Goal: Communication & Community: Answer question/provide support

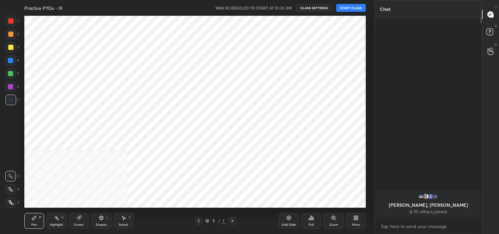
scroll to position [32723, 32567]
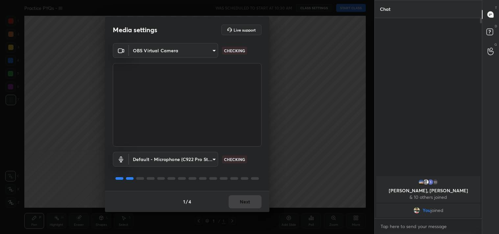
click at [183, 50] on body "1 2 3 4 5 6 7 C X Z C X Z E E Erase all H H Practice PYQs - III WAS SCHEDULED T…" at bounding box center [249, 117] width 499 height 234
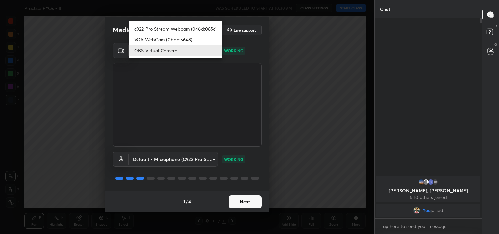
click at [162, 23] on li "c922 Pro Stream Webcam (046d:085c)" at bounding box center [175, 28] width 93 height 11
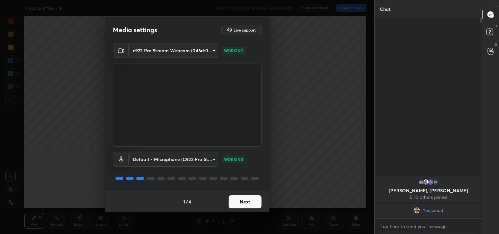
click at [249, 195] on div "1 / 4 Next" at bounding box center [187, 201] width 165 height 21
click at [177, 48] on body "1 2 3 4 5 6 7 C X Z C X Z E E Erase all H H Practice PYQs - III WAS SCHEDULED T…" at bounding box center [249, 117] width 499 height 234
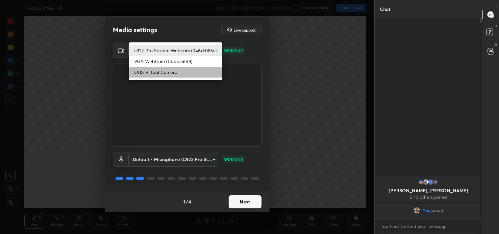
click at [156, 71] on li "OBS Virtual Camera" at bounding box center [175, 72] width 93 height 11
type input "64645b19d528b3ac785889237b1a364f3b7ccd5da23f372116afb1703458f4fd"
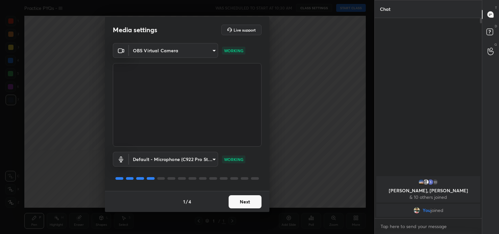
click at [251, 198] on button "Next" at bounding box center [245, 202] width 33 height 13
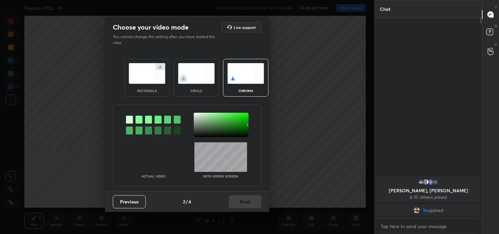
click at [160, 86] on div "rectangle" at bounding box center [146, 78] width 45 height 38
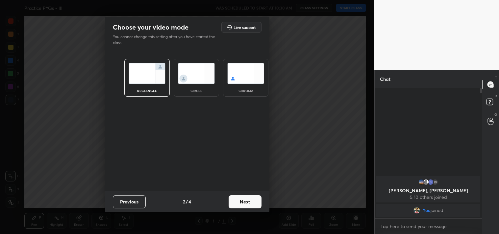
click at [241, 202] on button "Next" at bounding box center [245, 202] width 33 height 13
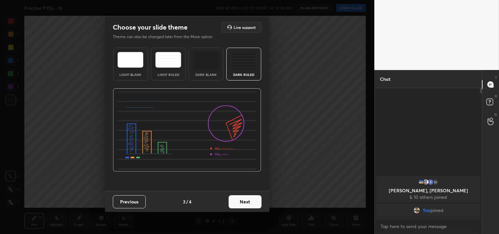
drag, startPoint x: 246, startPoint y: 73, endPoint x: 245, endPoint y: 79, distance: 5.7
click at [245, 73] on div "Dark Ruled" at bounding box center [244, 74] width 26 height 3
click at [240, 195] on div "Previous 3 / 4 Next" at bounding box center [187, 201] width 165 height 21
click at [240, 196] on button "Next" at bounding box center [245, 202] width 33 height 13
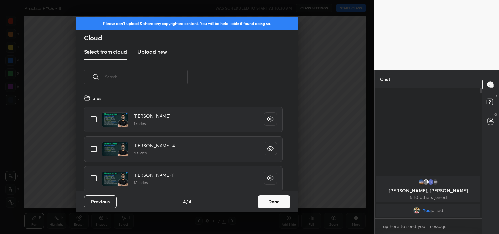
scroll to position [97, 211]
click at [94, 120] on input "grid" at bounding box center [94, 120] width 14 height 14
checkbox input "true"
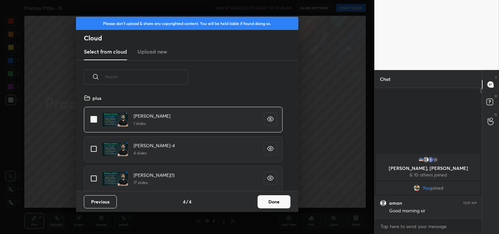
click at [274, 196] on button "Done" at bounding box center [274, 202] width 33 height 13
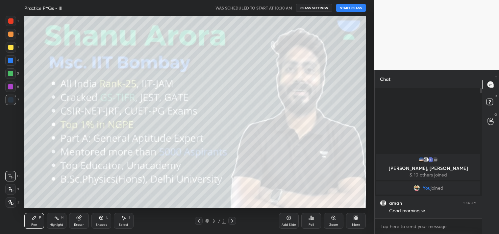
click at [349, 4] on button "START CLASS" at bounding box center [351, 8] width 30 height 8
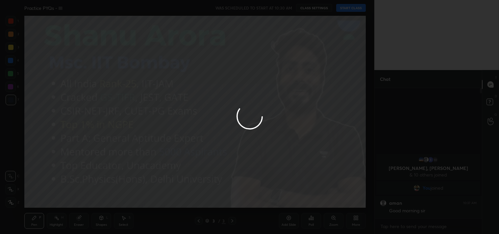
type textarea "x"
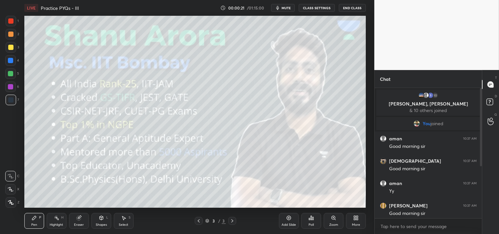
click at [307, 8] on button "CLASS SETTINGS" at bounding box center [317, 8] width 36 height 8
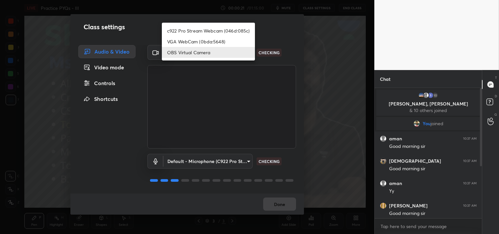
click at [203, 50] on body "1 2 3 4 5 6 7 C X Z C X Z E E Erase all H H LIVE Practice PYQs - III 00:00:21 /…" at bounding box center [249, 117] width 499 height 234
click at [191, 27] on li "c922 Pro Stream Webcam (046d:085c)" at bounding box center [208, 30] width 93 height 11
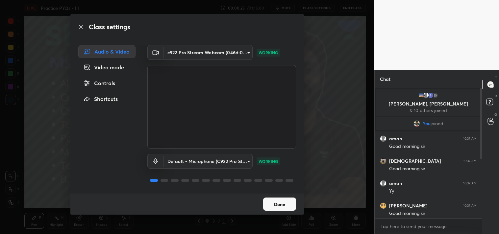
click at [213, 51] on body "1 2 3 4 5 6 7 C X Z C X Z E E Erase all H H LIVE Practice PYQs - III 00:00:25 /…" at bounding box center [249, 117] width 499 height 234
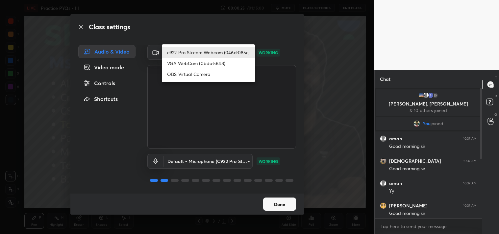
drag, startPoint x: 190, startPoint y: 67, endPoint x: 232, endPoint y: 108, distance: 58.9
click at [189, 67] on li "VGA WebCam (0bda:5648)" at bounding box center [208, 63] width 93 height 11
type input "e4597343f9fca7a15d2227cdf7bb5a950385ca35b163d5ec6628c2ed0fd0821d"
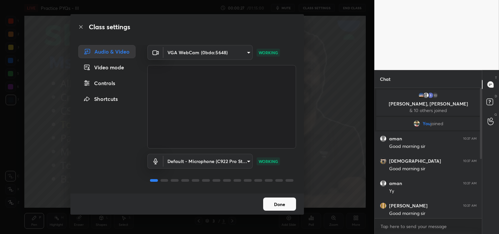
click at [281, 200] on button "Done" at bounding box center [279, 204] width 33 height 13
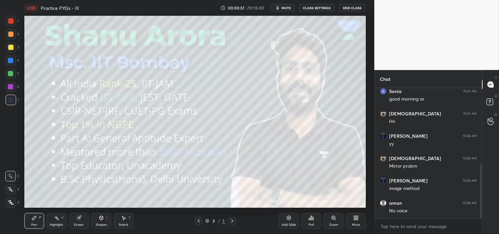
scroll to position [204, 0]
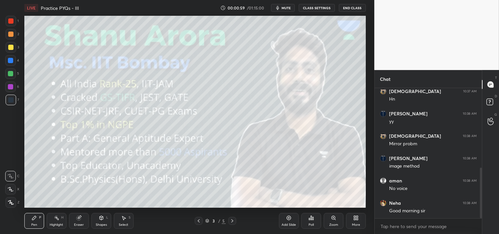
click at [315, 7] on button "CLASS SETTINGS" at bounding box center [317, 8] width 36 height 8
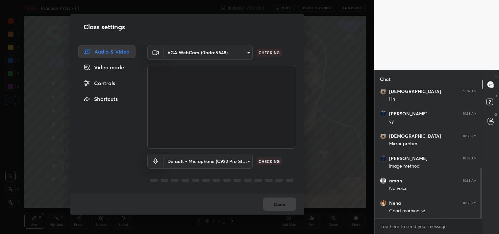
scroll to position [2, 2]
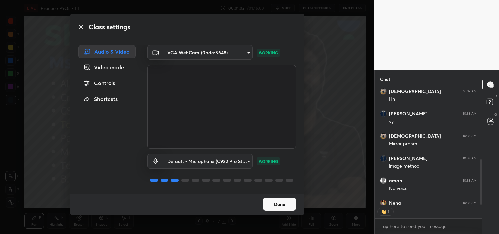
click at [280, 205] on button "Done" at bounding box center [279, 204] width 33 height 13
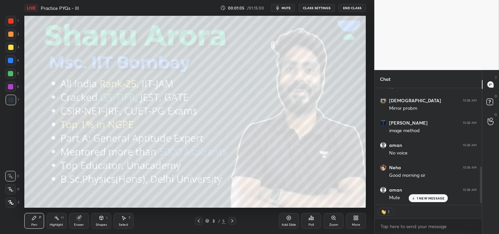
scroll to position [262, 0]
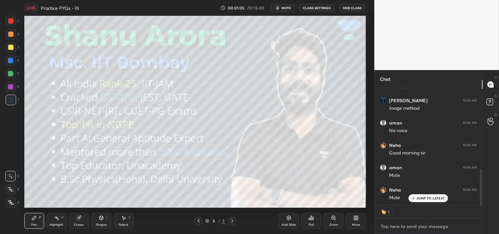
type textarea "x"
click at [424, 222] on textarea at bounding box center [428, 227] width 97 height 11
type textarea "2m"
type textarea "x"
type textarea "2mi"
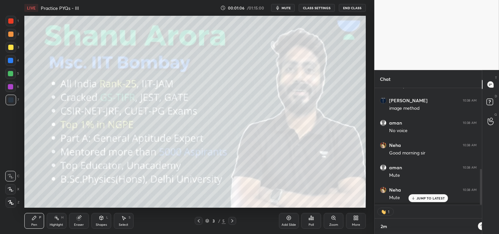
type textarea "x"
type textarea "2min"
type textarea "x"
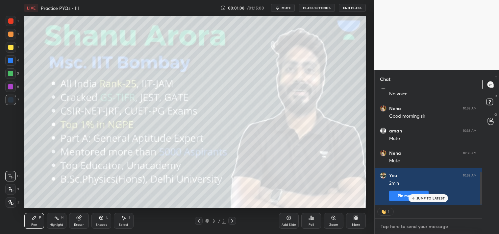
scroll to position [321, 0]
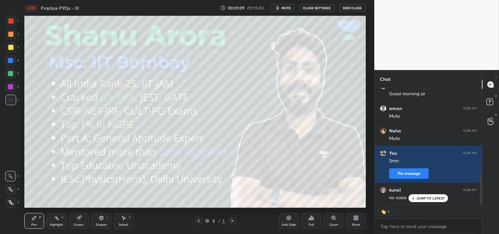
click at [278, 8] on icon "button" at bounding box center [277, 8] width 3 height 4
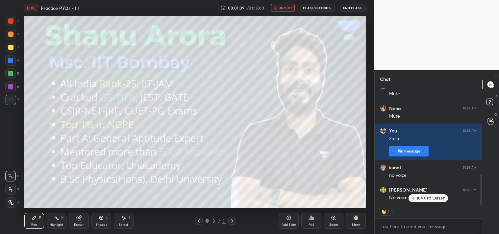
type textarea "x"
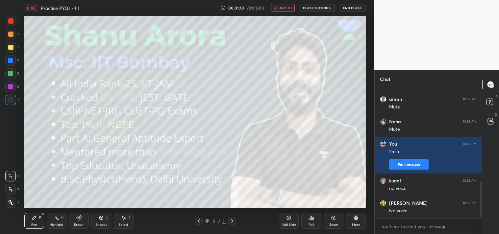
scroll to position [128, 105]
click at [313, 7] on button "CLASS SETTINGS" at bounding box center [317, 8] width 36 height 8
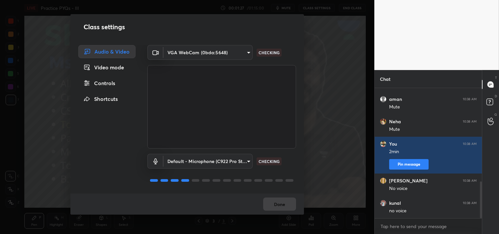
scroll to position [353, 0]
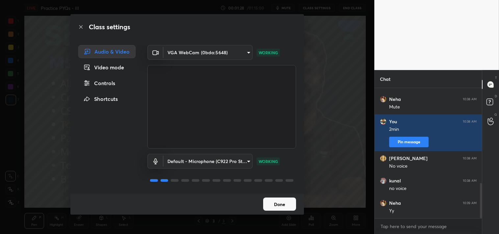
click at [278, 203] on button "Done" at bounding box center [279, 204] width 33 height 13
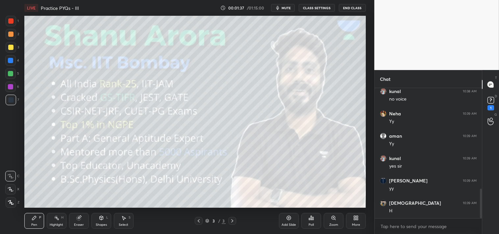
scroll to position [471, 0]
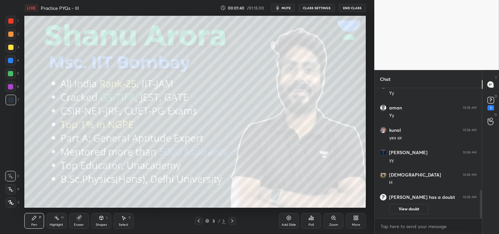
click at [289, 221] on div "Add Slide" at bounding box center [289, 221] width 20 height 16
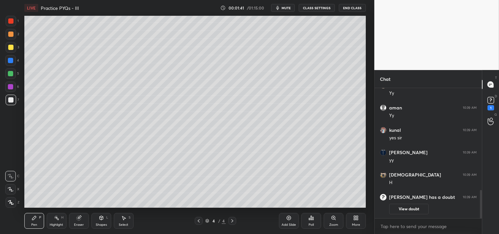
click at [100, 225] on div "Shapes" at bounding box center [101, 224] width 11 height 3
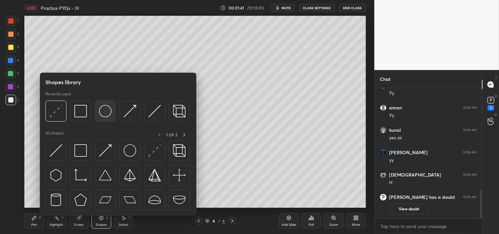
click at [101, 111] on img at bounding box center [105, 111] width 13 height 13
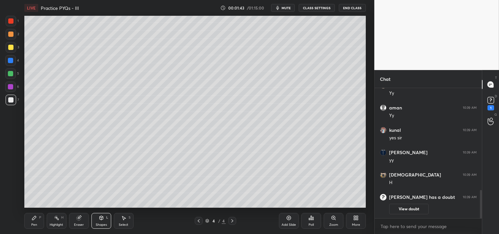
scroll to position [447, 0]
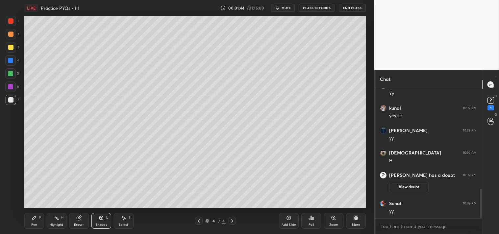
click at [35, 221] on icon at bounding box center [34, 218] width 5 height 5
click at [38, 217] on div "Pen P" at bounding box center [34, 221] width 20 height 16
click at [102, 220] on icon at bounding box center [101, 218] width 4 height 4
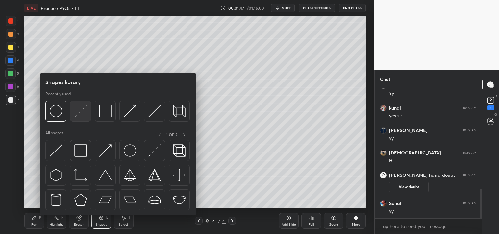
click at [81, 115] on img at bounding box center [80, 111] width 13 height 13
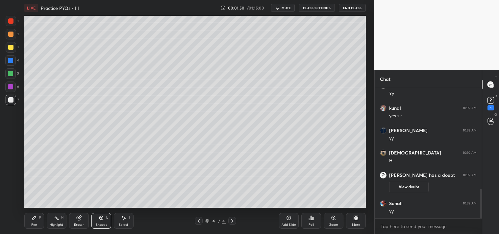
click at [36, 221] on icon at bounding box center [34, 218] width 5 height 5
click at [99, 229] on div "Shapes L" at bounding box center [102, 221] width 20 height 16
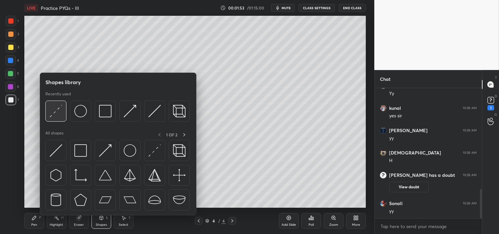
click at [55, 111] on img at bounding box center [56, 111] width 13 height 13
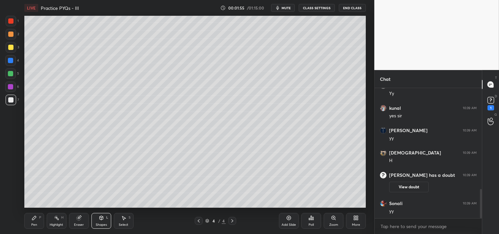
click at [34, 221] on icon at bounding box center [34, 218] width 5 height 5
click at [41, 218] on div "P" at bounding box center [40, 217] width 2 height 3
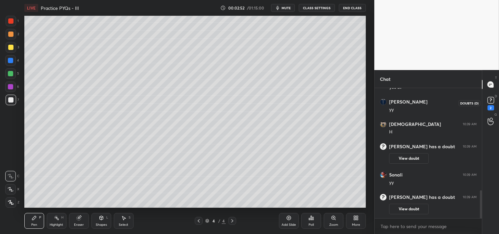
click at [492, 101] on rect at bounding box center [491, 100] width 6 height 6
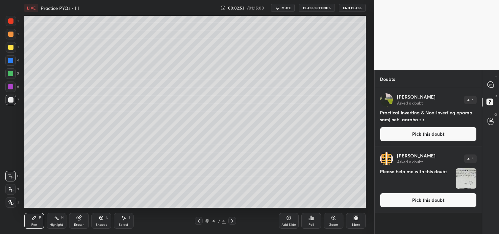
click at [408, 133] on button "Pick this doubt" at bounding box center [428, 134] width 97 height 14
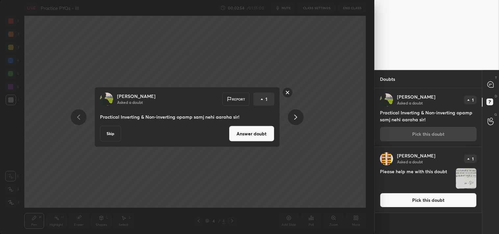
click at [328, 104] on div "[PERSON_NAME] Asked a doubt Report 1 Practical Inverting & Non-inverting opamp …" at bounding box center [187, 117] width 375 height 234
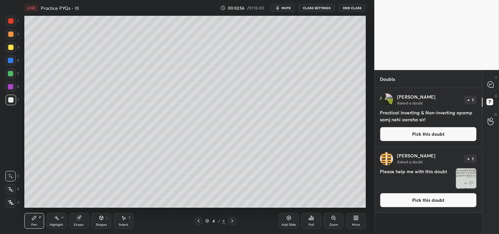
click at [412, 205] on button "Pick this doubt" at bounding box center [428, 200] width 97 height 14
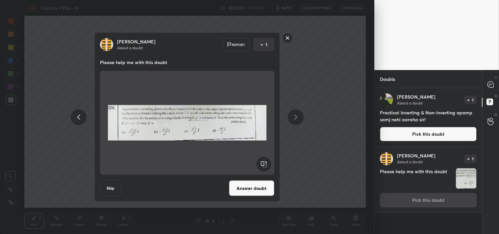
click at [311, 108] on div "[PERSON_NAME] Asked a doubt Report 1 Please help me with this doubt Skip Answer…" at bounding box center [187, 118] width 249 height 170
click at [287, 36] on rect at bounding box center [287, 38] width 10 height 10
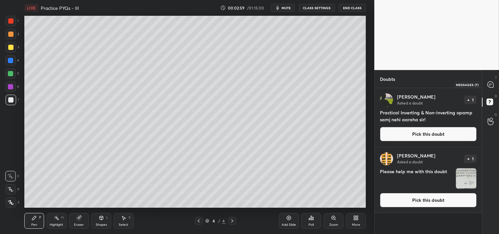
click at [489, 85] on icon at bounding box center [491, 85] width 6 height 6
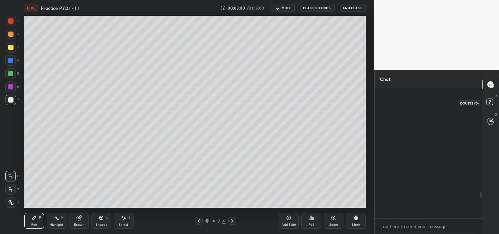
scroll to position [128, 105]
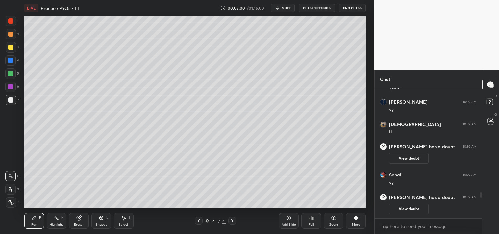
click at [285, 4] on button "mute" at bounding box center [283, 8] width 24 height 8
click at [280, 11] on button "unmute" at bounding box center [283, 8] width 24 height 8
click at [8, 45] on div at bounding box center [10, 47] width 5 height 5
click at [4, 47] on div "1 2 3 4 5 6 7 C X Z C X Z E E Erase all H H" at bounding box center [10, 112] width 21 height 192
click at [12, 37] on div at bounding box center [11, 34] width 11 height 11
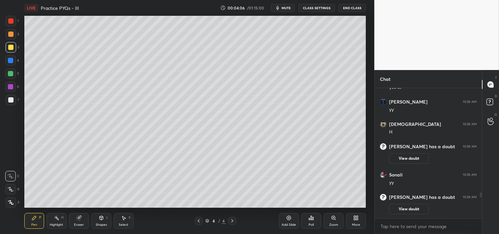
click at [12, 38] on div at bounding box center [11, 34] width 11 height 11
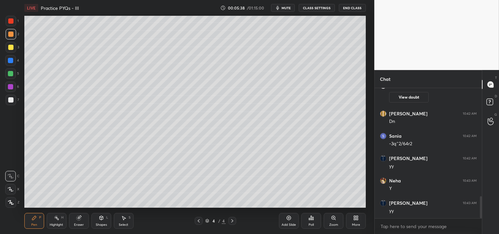
scroll to position [656, 0]
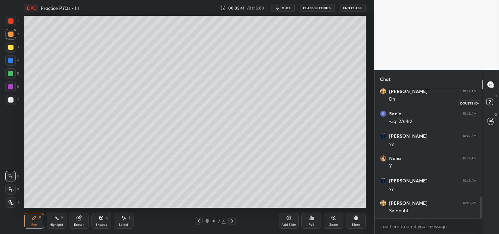
click at [492, 103] on rect at bounding box center [490, 102] width 6 height 6
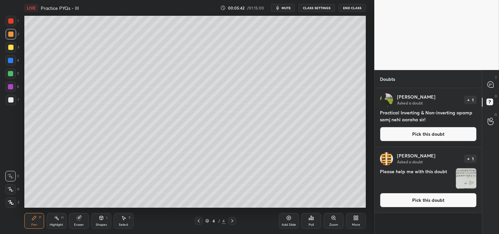
click at [402, 199] on button "Pick this doubt" at bounding box center [428, 200] width 97 height 14
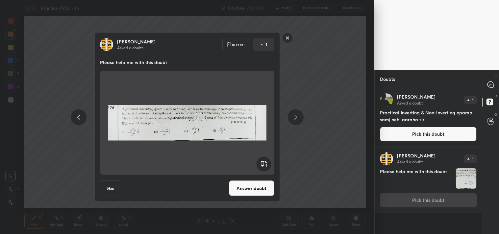
click at [248, 185] on button "Answer doubt" at bounding box center [251, 189] width 45 height 16
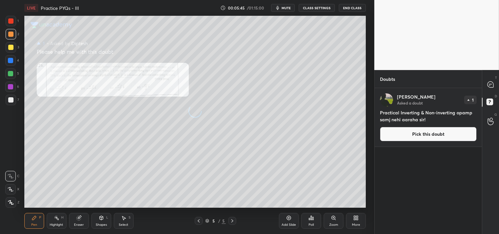
click at [331, 223] on div "Zoom" at bounding box center [333, 224] width 9 height 3
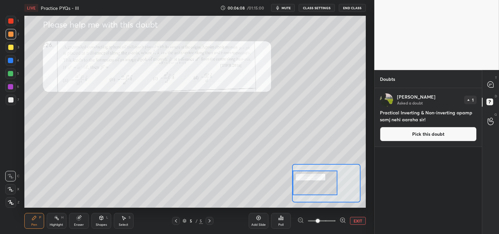
click at [100, 226] on div "Shapes" at bounding box center [101, 224] width 11 height 3
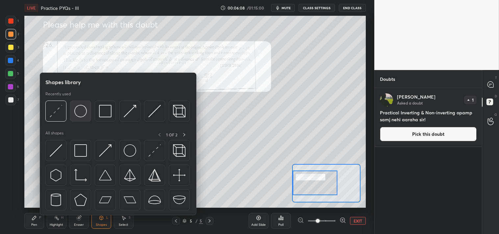
click at [80, 114] on img at bounding box center [80, 111] width 13 height 13
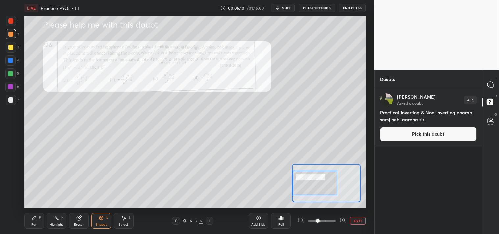
click at [34, 224] on div "Pen" at bounding box center [34, 224] width 6 height 3
click at [100, 224] on div "Shapes" at bounding box center [101, 224] width 11 height 3
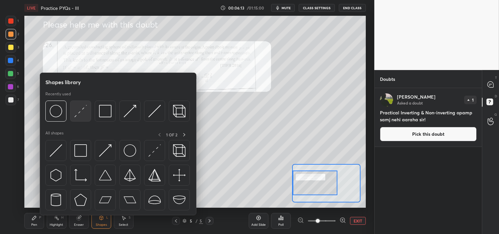
click at [83, 112] on img at bounding box center [80, 111] width 13 height 13
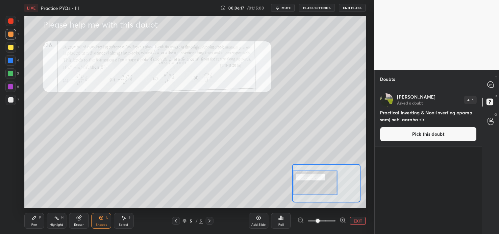
click at [27, 218] on div "Pen P" at bounding box center [34, 221] width 20 height 16
click at [32, 220] on icon at bounding box center [34, 218] width 5 height 5
click at [78, 222] on div "Eraser" at bounding box center [79, 221] width 20 height 16
click at [84, 220] on div "Eraser" at bounding box center [79, 221] width 20 height 16
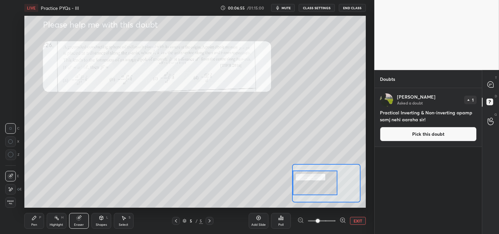
click at [35, 219] on icon at bounding box center [34, 218] width 4 height 4
click at [35, 223] on div "Pen P" at bounding box center [34, 221] width 20 height 16
click at [101, 221] on icon at bounding box center [101, 218] width 5 height 5
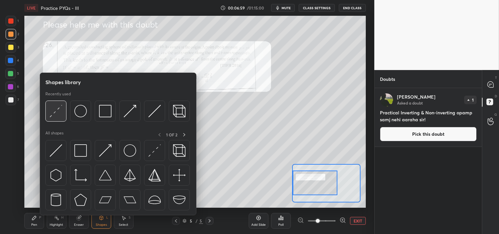
click at [57, 112] on img at bounding box center [56, 111] width 13 height 13
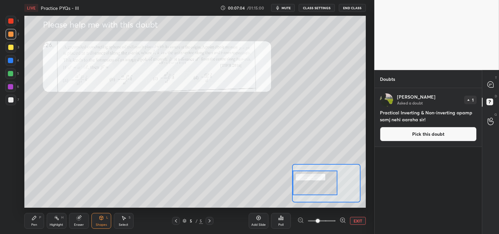
click at [87, 218] on div "Eraser" at bounding box center [79, 221] width 20 height 16
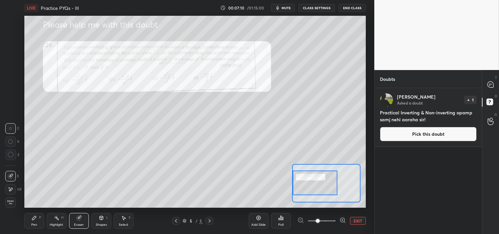
click at [103, 222] on div "Shapes L" at bounding box center [102, 221] width 20 height 16
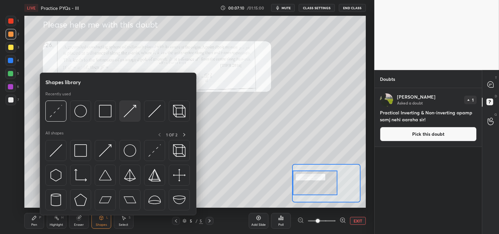
click at [128, 109] on img at bounding box center [130, 111] width 13 height 13
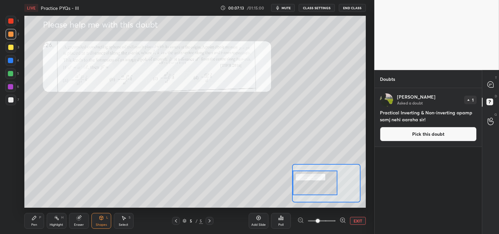
click at [30, 222] on div "Pen P" at bounding box center [34, 221] width 20 height 16
click at [32, 221] on icon at bounding box center [34, 218] width 5 height 5
click at [97, 219] on div "Shapes L" at bounding box center [102, 221] width 20 height 16
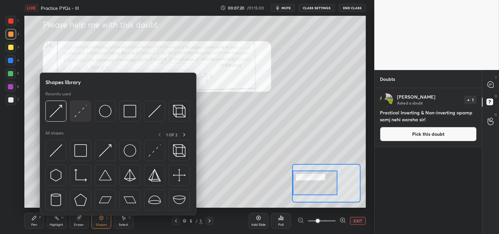
click at [76, 108] on img at bounding box center [80, 111] width 13 height 13
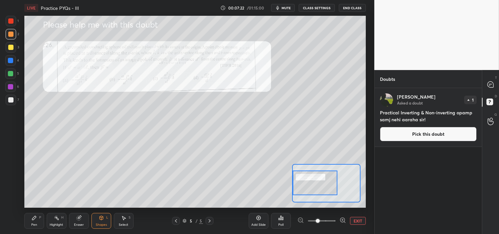
click at [31, 222] on div "Pen P" at bounding box center [34, 221] width 20 height 16
click at [107, 222] on div "Shapes L" at bounding box center [102, 221] width 20 height 16
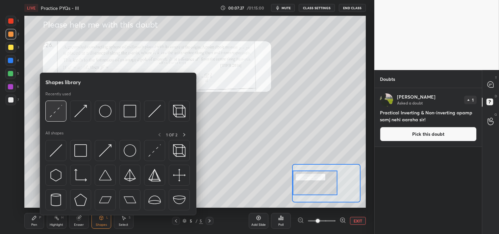
click at [60, 112] on img at bounding box center [56, 111] width 13 height 13
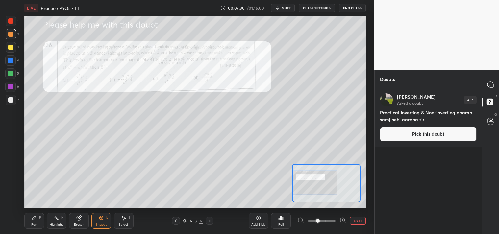
click at [31, 227] on div "Pen P" at bounding box center [34, 221] width 20 height 16
click at [491, 83] on icon at bounding box center [491, 85] width 6 height 6
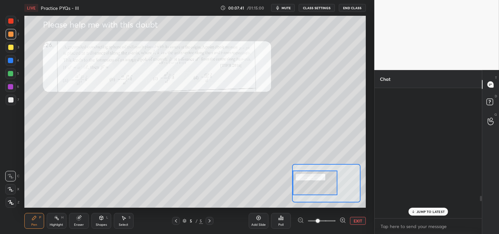
scroll to position [128, 105]
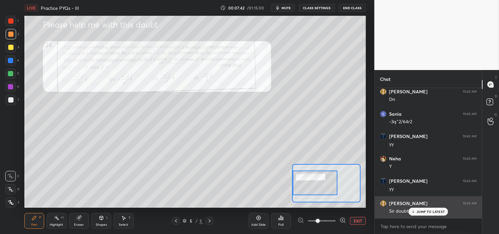
click at [430, 211] on p "JUMP TO LATEST" at bounding box center [431, 212] width 28 height 4
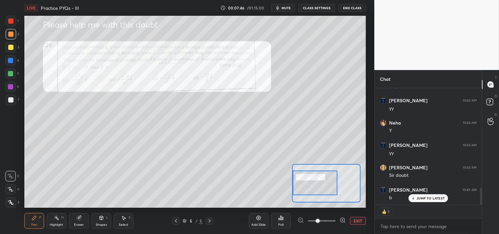
scroll to position [685, 0]
type textarea "x"
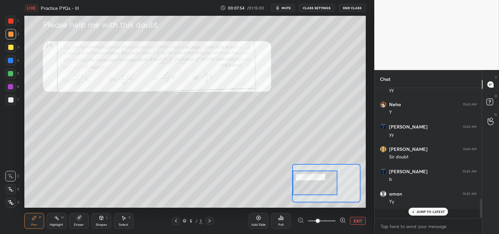
scroll to position [672, 0]
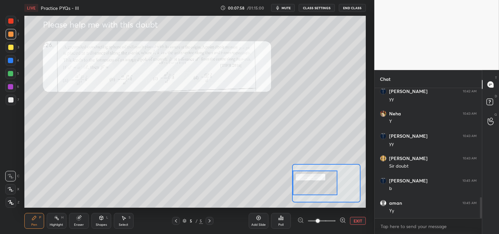
click at [288, 7] on span "mute" at bounding box center [286, 8] width 9 height 5
click at [282, 6] on span "unmute" at bounding box center [286, 8] width 14 height 5
click at [87, 216] on div "Eraser" at bounding box center [79, 221] width 20 height 16
click at [86, 219] on div "Eraser" at bounding box center [79, 221] width 20 height 16
click at [35, 225] on div "Pen" at bounding box center [34, 224] width 6 height 3
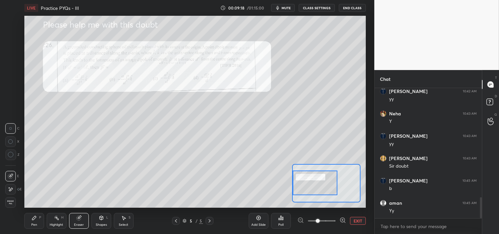
click at [37, 225] on div "Pen" at bounding box center [34, 224] width 6 height 3
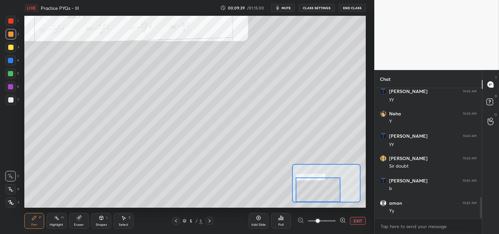
click at [358, 220] on button "EXIT" at bounding box center [358, 221] width 16 height 8
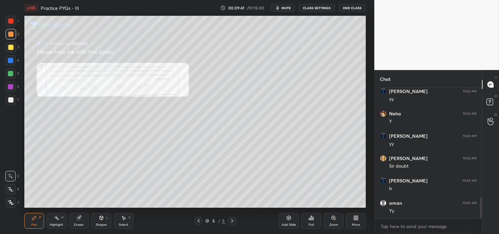
click at [104, 224] on div "Shapes" at bounding box center [101, 224] width 11 height 3
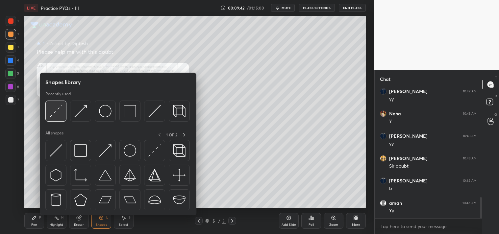
click at [57, 117] on img at bounding box center [56, 111] width 13 height 13
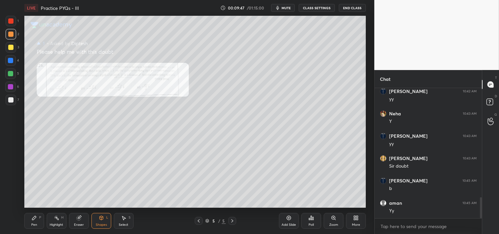
click at [11, 49] on div at bounding box center [10, 47] width 5 height 5
click at [31, 223] on div "Pen P" at bounding box center [34, 221] width 20 height 16
click at [105, 225] on div "Shapes" at bounding box center [101, 224] width 11 height 3
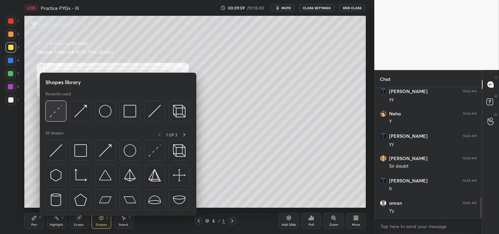
click at [51, 110] on img at bounding box center [56, 111] width 13 height 13
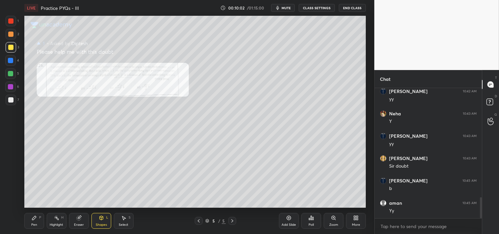
click at [34, 224] on div "Pen" at bounding box center [34, 224] width 6 height 3
click at [35, 225] on div "Pen" at bounding box center [34, 224] width 6 height 3
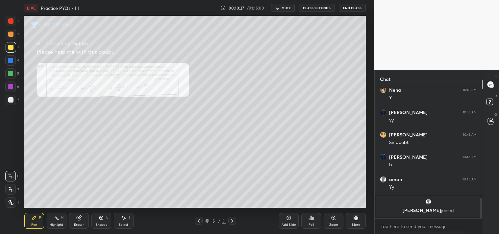
click at [81, 223] on div "Eraser" at bounding box center [79, 224] width 10 height 3
click at [83, 220] on div "Eraser" at bounding box center [79, 221] width 20 height 16
click at [35, 216] on icon at bounding box center [34, 218] width 5 height 5
click at [36, 220] on icon at bounding box center [34, 218] width 5 height 5
click at [334, 222] on div "Zoom" at bounding box center [334, 221] width 20 height 16
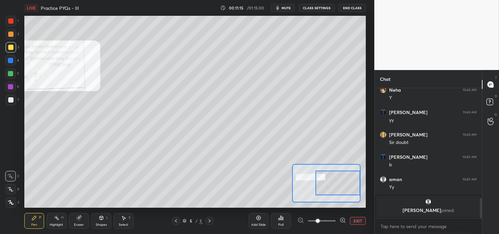
click at [356, 218] on button "EXIT" at bounding box center [358, 221] width 16 height 8
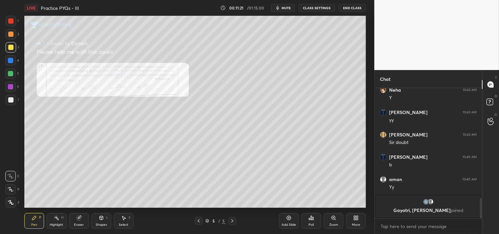
click at [334, 218] on icon at bounding box center [334, 218] width 4 height 4
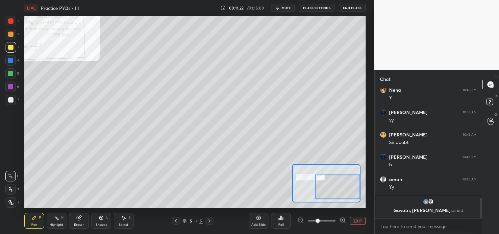
click at [347, 190] on div at bounding box center [338, 187] width 45 height 25
click at [10, 102] on div at bounding box center [10, 99] width 5 height 5
click at [15, 104] on div at bounding box center [11, 100] width 11 height 11
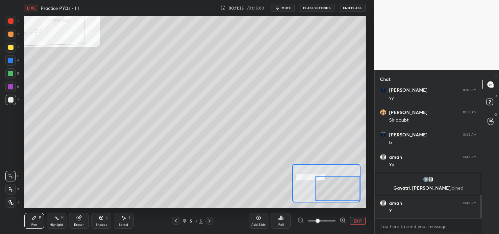
scroll to position [592, 0]
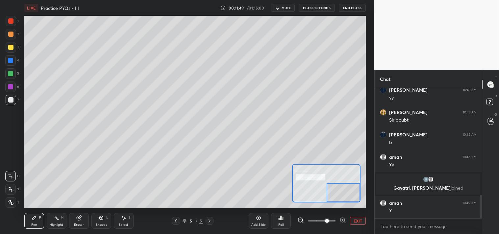
click at [356, 218] on button "EXIT" at bounding box center [358, 221] width 16 height 8
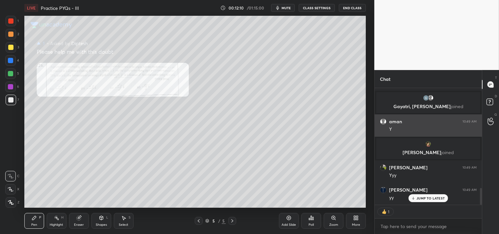
scroll to position [701, 0]
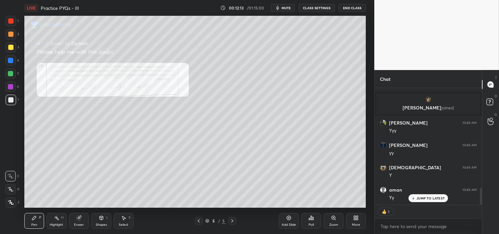
click at [335, 223] on div "Zoom" at bounding box center [333, 224] width 9 height 3
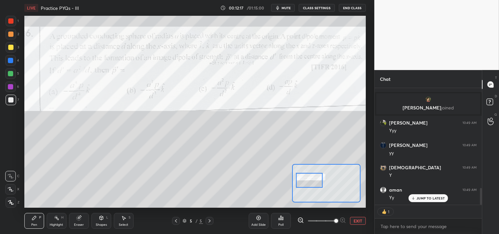
type textarea "x"
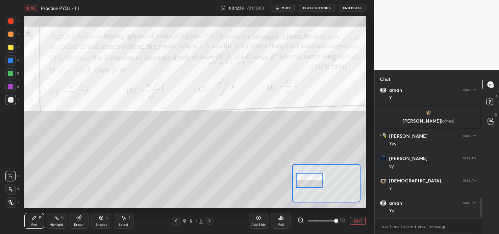
scroll to position [128, 105]
click at [7, 22] on div at bounding box center [11, 21] width 11 height 11
click at [357, 221] on button "EXIT" at bounding box center [358, 221] width 16 height 8
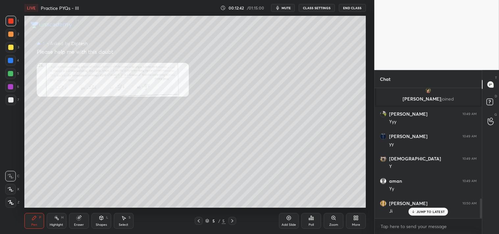
scroll to position [732, 0]
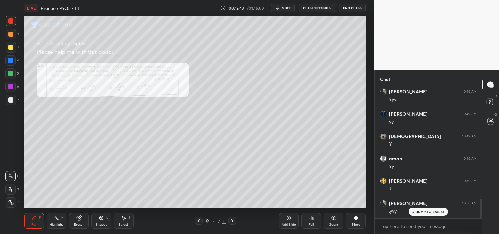
click at [290, 223] on div "Add Slide" at bounding box center [289, 224] width 14 height 3
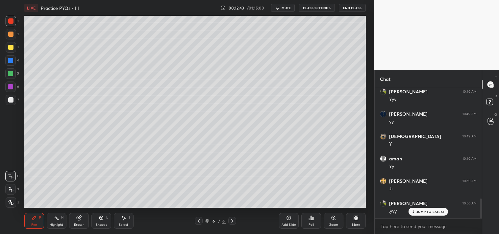
click at [97, 218] on div "Shapes L" at bounding box center [102, 221] width 20 height 16
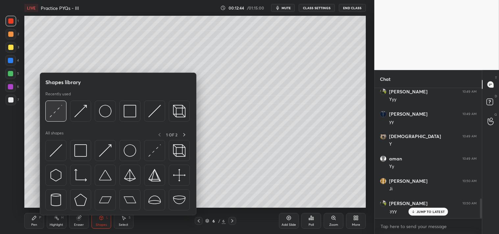
click at [54, 110] on img at bounding box center [56, 111] width 13 height 13
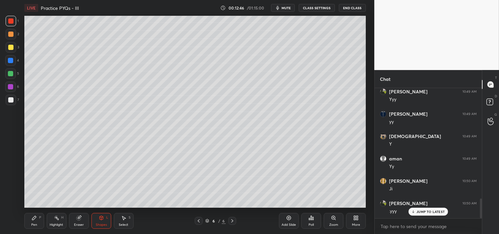
click at [9, 101] on div at bounding box center [10, 99] width 5 height 5
click at [354, 219] on icon at bounding box center [355, 220] width 2 height 2
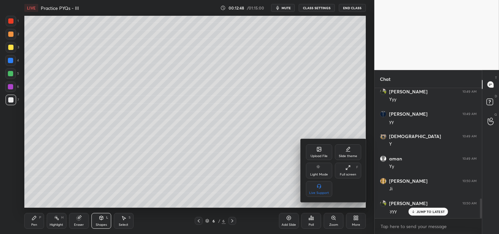
click at [318, 152] on icon at bounding box center [319, 149] width 5 height 5
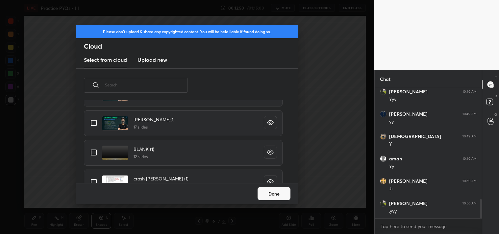
scroll to position [755, 0]
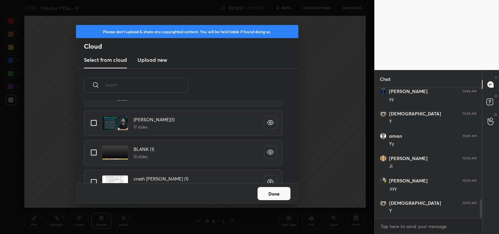
drag, startPoint x: 91, startPoint y: 147, endPoint x: 93, endPoint y: 150, distance: 4.0
click at [91, 149] on input "grid" at bounding box center [94, 153] width 14 height 14
checkbox input "true"
click at [278, 195] on button "Done" at bounding box center [274, 193] width 33 height 13
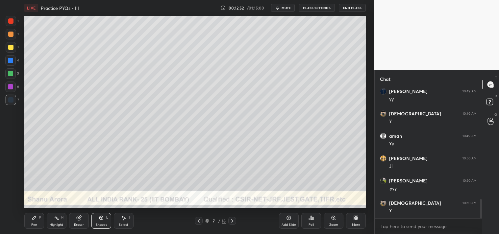
click at [285, 9] on span "mute" at bounding box center [286, 8] width 9 height 5
click at [279, 8] on button "unmute" at bounding box center [283, 8] width 24 height 8
click at [13, 47] on div at bounding box center [10, 47] width 5 height 5
click at [16, 41] on div "2" at bounding box center [12, 35] width 13 height 13
click at [32, 216] on icon at bounding box center [34, 218] width 5 height 5
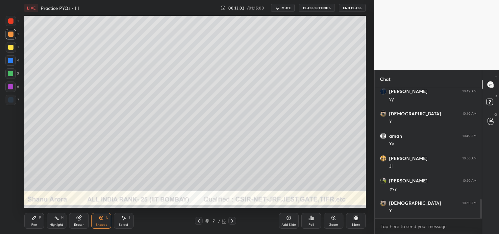
click at [34, 219] on icon at bounding box center [34, 218] width 4 height 4
click at [101, 222] on div "Shapes L" at bounding box center [102, 221] width 20 height 16
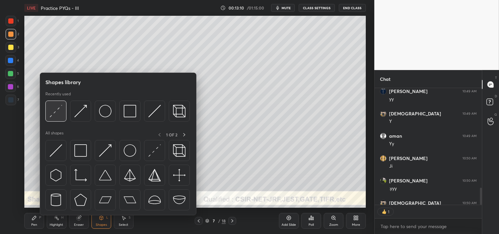
click at [60, 113] on img at bounding box center [56, 111] width 13 height 13
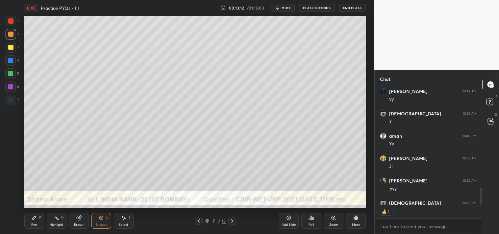
scroll to position [0, 0]
click at [330, 222] on div "Zoom" at bounding box center [334, 221] width 20 height 16
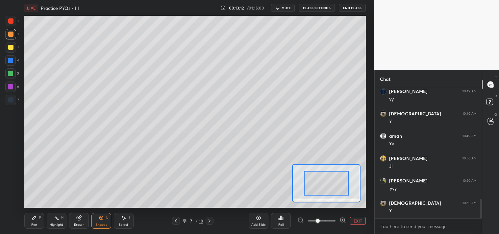
scroll to position [2, 2]
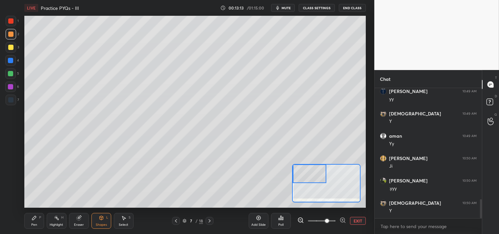
click at [35, 222] on div "Pen P" at bounding box center [34, 221] width 20 height 16
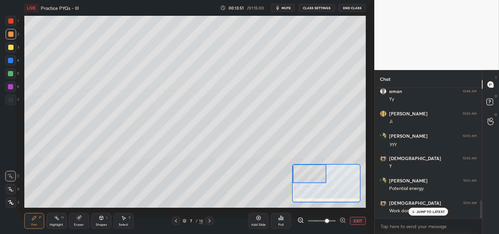
scroll to position [822, 0]
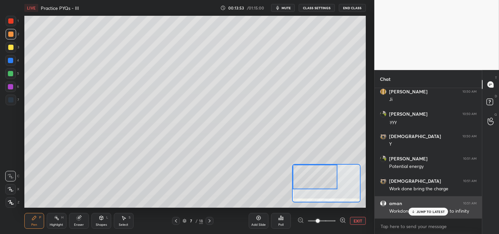
click at [417, 212] on p "JUMP TO LATEST" at bounding box center [431, 212] width 28 height 4
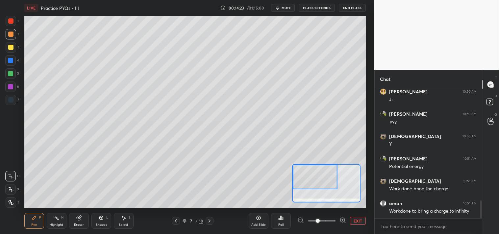
click at [357, 222] on button "EXIT" at bounding box center [358, 221] width 16 height 8
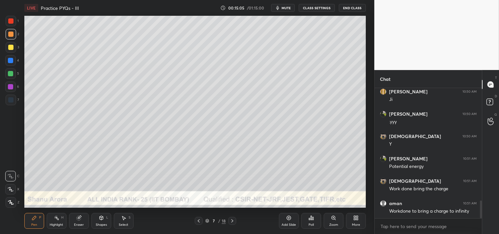
scroll to position [844, 0]
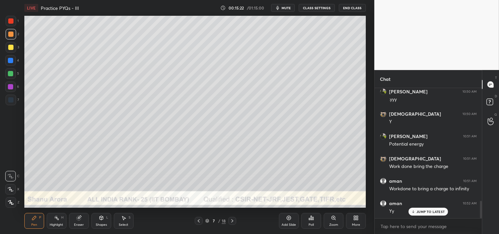
click at [12, 50] on div at bounding box center [10, 47] width 5 height 5
click at [8, 49] on div at bounding box center [10, 47] width 5 height 5
click at [80, 219] on icon at bounding box center [78, 218] width 4 height 4
click at [78, 220] on icon at bounding box center [78, 218] width 4 height 4
click at [33, 219] on icon at bounding box center [34, 218] width 4 height 4
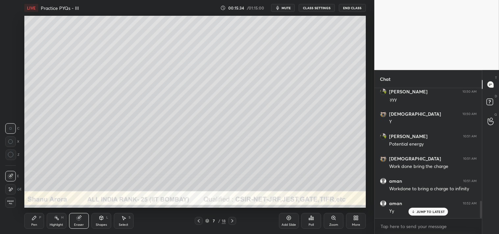
click at [34, 219] on icon at bounding box center [34, 218] width 4 height 4
click at [78, 223] on div "Eraser" at bounding box center [79, 224] width 10 height 3
click at [35, 218] on icon at bounding box center [34, 218] width 4 height 4
click at [55, 224] on div "Highlight" at bounding box center [56, 224] width 13 height 3
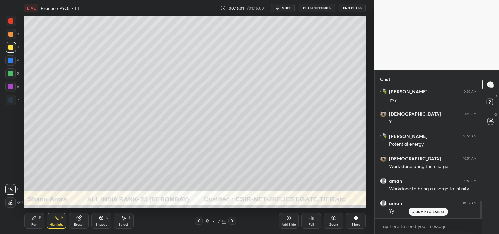
click at [55, 226] on div "Highlight" at bounding box center [56, 224] width 13 height 3
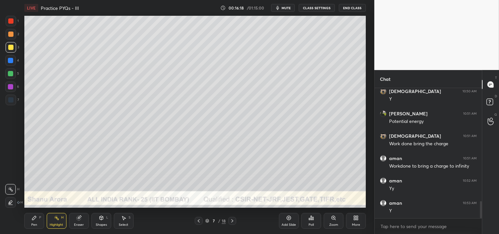
click at [32, 226] on div "Pen" at bounding box center [34, 224] width 6 height 3
click at [36, 226] on div "Pen" at bounding box center [34, 224] width 6 height 3
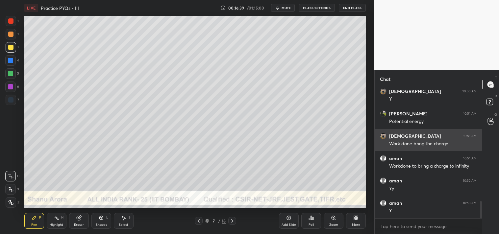
scroll to position [2, 2]
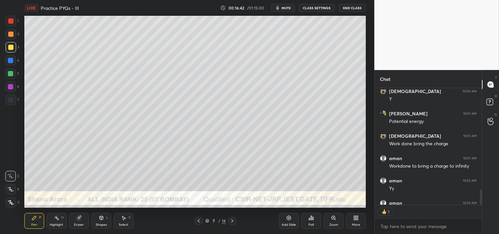
click at [55, 221] on icon at bounding box center [56, 218] width 5 height 5
click at [54, 221] on icon at bounding box center [56, 218] width 5 height 5
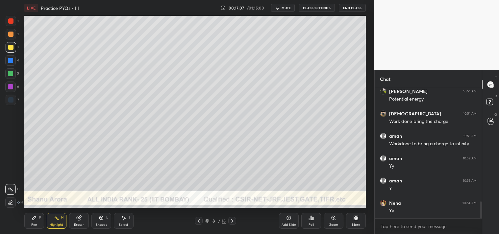
click at [107, 225] on div "Shapes" at bounding box center [101, 224] width 11 height 3
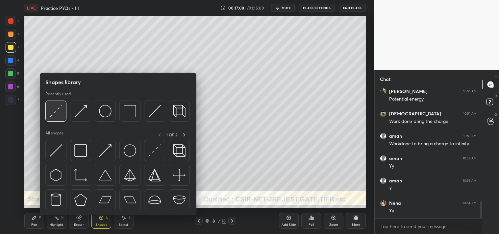
click at [63, 111] on div at bounding box center [55, 111] width 21 height 21
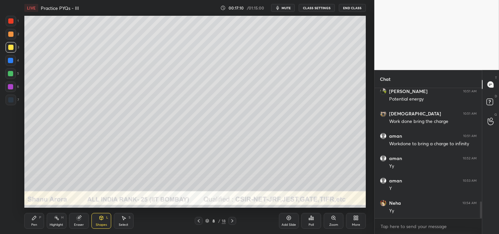
click at [329, 222] on div "Zoom" at bounding box center [334, 221] width 20 height 16
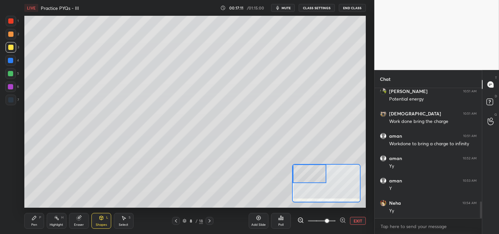
click at [34, 218] on icon at bounding box center [34, 218] width 4 height 4
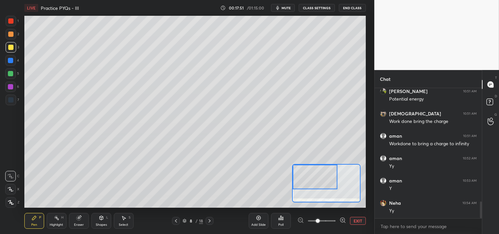
click at [13, 76] on div at bounding box center [10, 73] width 5 height 5
click at [54, 222] on div "Highlight H" at bounding box center [57, 221] width 20 height 16
click at [53, 221] on div "Highlight H" at bounding box center [57, 221] width 20 height 16
click at [34, 219] on icon at bounding box center [34, 218] width 4 height 4
click at [32, 221] on div "Pen P" at bounding box center [34, 221] width 20 height 16
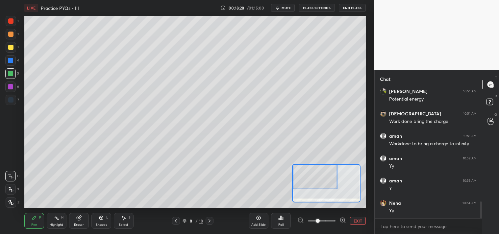
click at [5, 49] on div "1 2 3 4 5 6 7 C X Z C X Z E E Erase all H H" at bounding box center [10, 112] width 21 height 192
click at [7, 48] on div at bounding box center [11, 47] width 11 height 11
click at [9, 50] on div at bounding box center [11, 47] width 11 height 11
click at [102, 213] on div "Shapes L" at bounding box center [102, 221] width 20 height 16
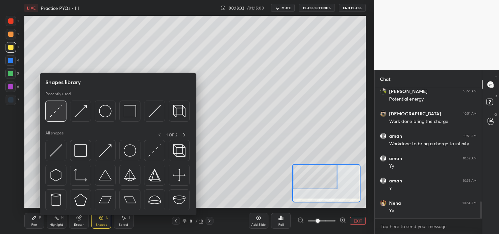
click at [54, 114] on img at bounding box center [56, 111] width 13 height 13
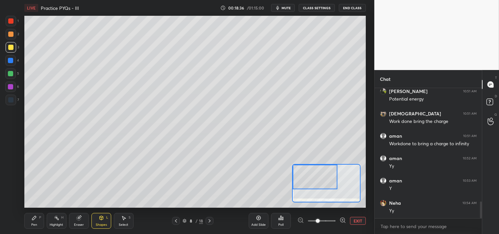
click at [357, 218] on button "EXIT" at bounding box center [358, 221] width 16 height 8
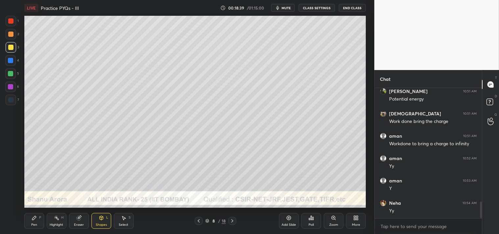
click at [35, 224] on div "Pen" at bounding box center [34, 224] width 6 height 3
click at [33, 219] on icon at bounding box center [34, 218] width 4 height 4
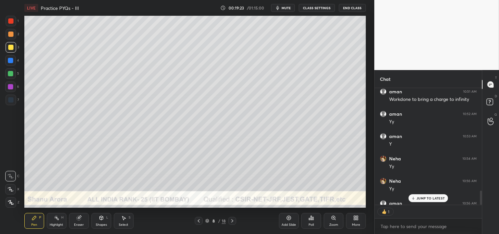
scroll to position [934, 0]
click at [8, 33] on div at bounding box center [10, 34] width 5 height 5
click at [8, 36] on div at bounding box center [10, 34] width 5 height 5
click at [292, 218] on div "Add Slide" at bounding box center [289, 221] width 20 height 16
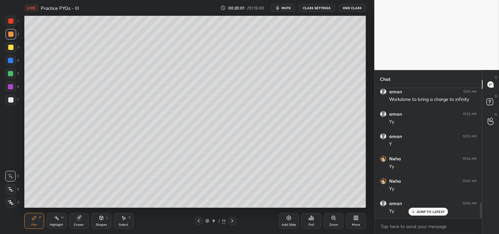
scroll to position [956, 0]
click at [285, 7] on span "mute" at bounding box center [286, 8] width 9 height 5
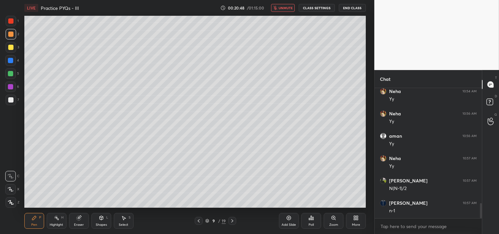
scroll to position [1024, 0]
click at [285, 11] on button "unmute" at bounding box center [283, 8] width 24 height 8
click at [9, 99] on div at bounding box center [10, 99] width 5 height 5
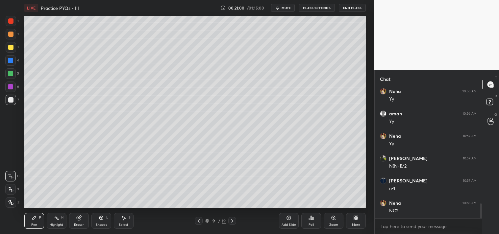
click at [12, 100] on div at bounding box center [10, 99] width 5 height 5
click at [96, 222] on div "Shapes L" at bounding box center [102, 221] width 20 height 16
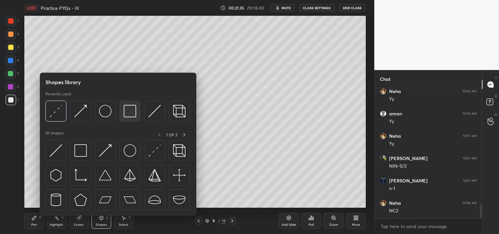
click at [127, 111] on img at bounding box center [130, 111] width 13 height 13
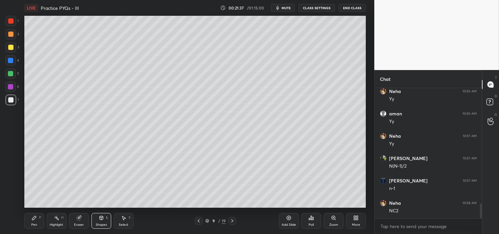
click at [27, 223] on div "Pen P" at bounding box center [34, 221] width 20 height 16
click at [23, 225] on div "LIVE Practice PYQs - III 00:21:37 / 01:15:00 mute CLASS SETTINGS End Class Sett…" at bounding box center [195, 117] width 348 height 234
click at [287, 8] on span "mute" at bounding box center [286, 8] width 9 height 5
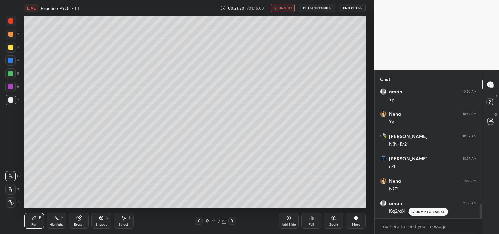
click at [286, 9] on span "unmute" at bounding box center [286, 8] width 14 height 5
click at [424, 214] on div "JUMP TO LATEST" at bounding box center [428, 212] width 39 height 8
click at [61, 217] on div "H" at bounding box center [62, 217] width 2 height 3
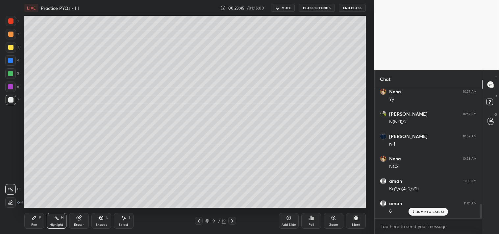
click at [36, 222] on div "Pen P" at bounding box center [34, 221] width 20 height 16
click at [38, 223] on div "Pen P" at bounding box center [34, 221] width 20 height 16
click at [13, 49] on div at bounding box center [11, 47] width 11 height 11
click at [13, 50] on div at bounding box center [11, 47] width 11 height 11
click at [54, 218] on circle at bounding box center [54, 217] width 1 height 1
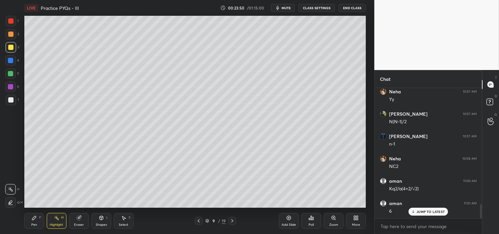
click at [58, 218] on icon at bounding box center [56, 218] width 5 height 5
click at [32, 222] on div "Pen P" at bounding box center [34, 221] width 20 height 16
click at [35, 222] on div "Pen P" at bounding box center [34, 221] width 20 height 16
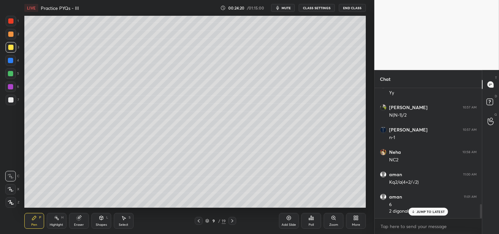
click at [54, 223] on div "Highlight" at bounding box center [56, 224] width 13 height 3
click at [34, 222] on div "Pen P" at bounding box center [34, 221] width 20 height 16
click at [34, 224] on div "Pen" at bounding box center [34, 224] width 6 height 3
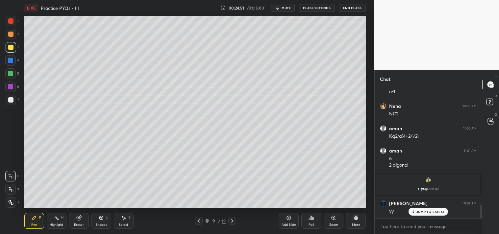
scroll to position [1143, 0]
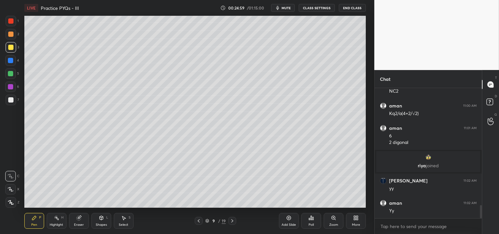
click at [58, 219] on rect at bounding box center [56, 218] width 3 height 3
click at [57, 219] on rect at bounding box center [56, 218] width 3 height 3
click at [27, 223] on div "Pen P" at bounding box center [34, 221] width 20 height 16
click at [31, 224] on div "Pen P" at bounding box center [34, 221] width 20 height 16
click at [294, 225] on div "Add Slide" at bounding box center [289, 224] width 14 height 3
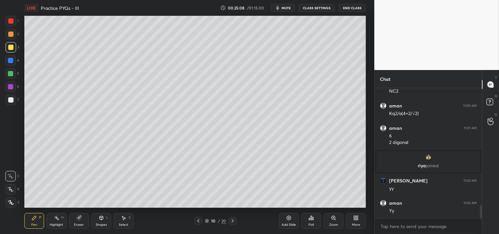
click at [106, 221] on div "Shapes L" at bounding box center [102, 221] width 20 height 16
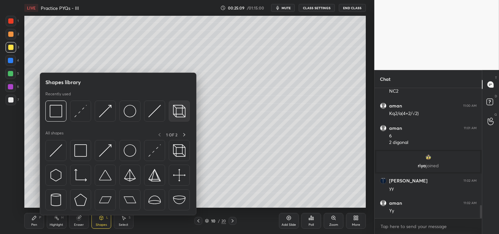
click at [176, 112] on img at bounding box center [179, 111] width 13 height 13
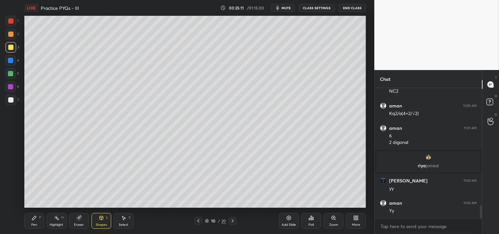
click at [31, 225] on div "Pen" at bounding box center [34, 224] width 6 height 3
click at [30, 222] on div "Pen P" at bounding box center [34, 221] width 20 height 16
click at [286, 8] on span "mute" at bounding box center [286, 8] width 9 height 5
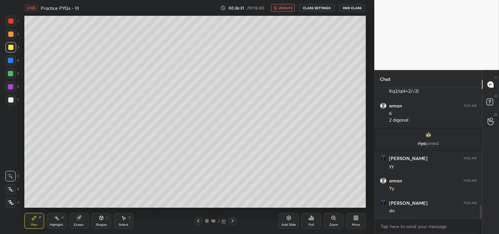
click at [277, 9] on icon "button" at bounding box center [276, 8] width 4 height 4
click at [4, 101] on div "1 2 3 4 5 6 7 C X Z C X Z E E Erase all H H" at bounding box center [10, 112] width 21 height 192
click at [6, 103] on div at bounding box center [11, 100] width 11 height 11
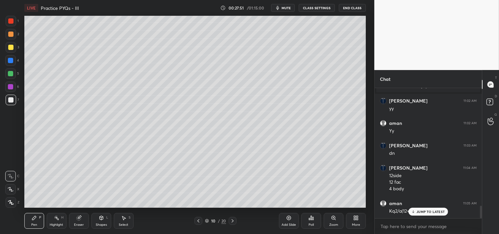
scroll to position [1246, 0]
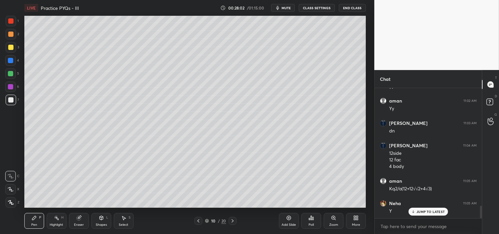
click at [291, 217] on icon at bounding box center [289, 218] width 4 height 4
click at [103, 219] on icon at bounding box center [101, 218] width 4 height 4
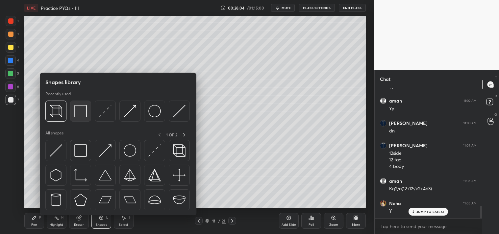
click at [77, 107] on img at bounding box center [80, 111] width 13 height 13
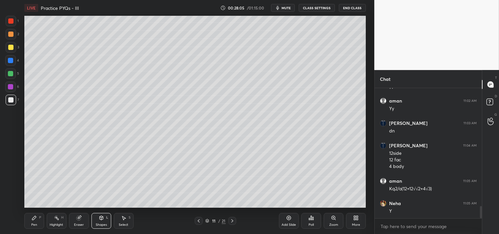
scroll to position [1269, 0]
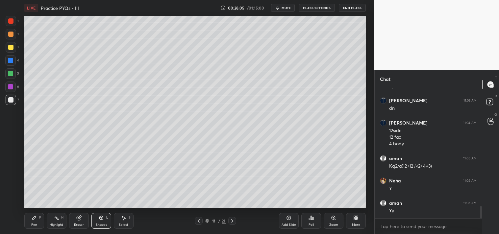
click at [30, 220] on div "Pen P" at bounding box center [34, 221] width 20 height 16
click at [30, 219] on div "Pen P" at bounding box center [34, 221] width 20 height 16
click at [288, 7] on span "mute" at bounding box center [286, 8] width 9 height 5
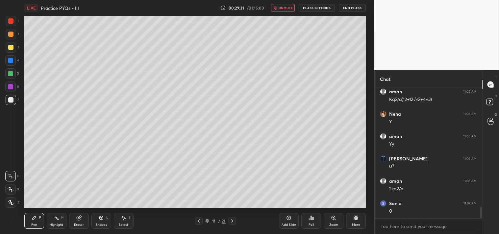
scroll to position [1358, 0]
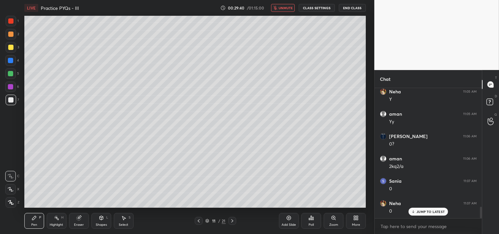
click at [280, 9] on span "unmute" at bounding box center [286, 8] width 14 height 5
click at [11, 45] on div at bounding box center [10, 47] width 5 height 5
click at [11, 50] on div at bounding box center [11, 47] width 11 height 11
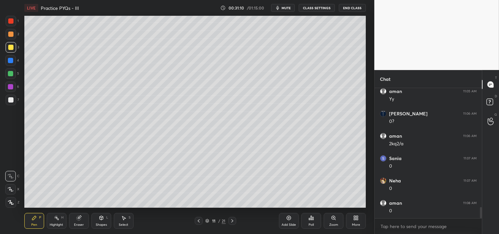
click at [284, 219] on div "Add Slide" at bounding box center [289, 221] width 20 height 16
click at [60, 219] on div "Highlight H" at bounding box center [57, 221] width 20 height 16
click at [58, 209] on div "Pen P Highlight H Eraser Shapes L Select S 12 / 22 Add Slide Poll Zoom More" at bounding box center [195, 221] width 342 height 26
click at [30, 215] on div "Pen P" at bounding box center [34, 221] width 20 height 16
click at [31, 217] on div "Pen P" at bounding box center [34, 221] width 20 height 16
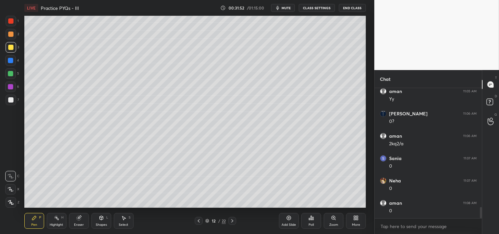
scroll to position [1403, 0]
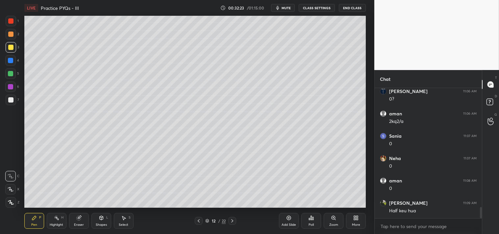
click at [54, 220] on icon at bounding box center [56, 218] width 5 height 5
click at [55, 218] on icon at bounding box center [56, 218] width 5 height 5
click at [32, 218] on icon at bounding box center [34, 218] width 5 height 5
click at [61, 219] on div "H" at bounding box center [62, 217] width 2 height 3
click at [63, 217] on div "H" at bounding box center [62, 217] width 2 height 3
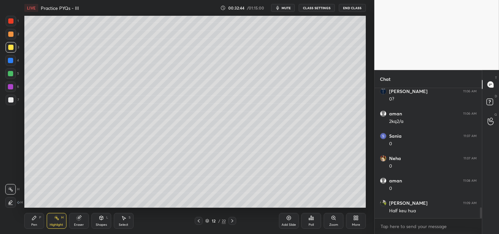
scroll to position [1425, 0]
click at [30, 221] on div "Pen P" at bounding box center [34, 221] width 20 height 16
click at [34, 214] on div "Pen P" at bounding box center [34, 221] width 20 height 16
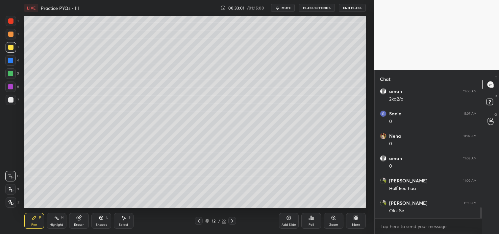
click at [332, 221] on icon at bounding box center [333, 218] width 5 height 5
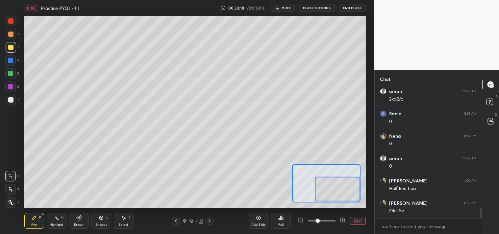
click at [53, 220] on div "Highlight H" at bounding box center [57, 221] width 20 height 16
click at [57, 219] on rect at bounding box center [56, 218] width 3 height 3
click at [355, 218] on button "EXIT" at bounding box center [358, 221] width 16 height 8
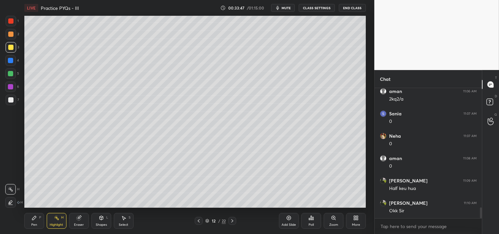
click at [28, 225] on div "Pen P" at bounding box center [34, 221] width 20 height 16
click at [282, 222] on div "Add Slide" at bounding box center [289, 221] width 20 height 16
click at [76, 222] on div "Eraser" at bounding box center [79, 221] width 20 height 16
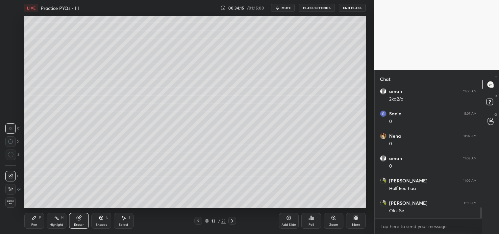
click at [75, 222] on div "Eraser" at bounding box center [79, 221] width 20 height 16
click at [35, 221] on div "Pen P" at bounding box center [34, 221] width 20 height 16
click at [39, 213] on div "Pen P Highlight H Eraser Shapes L Select S 13 / 23 Add Slide Poll Zoom More" at bounding box center [195, 221] width 342 height 26
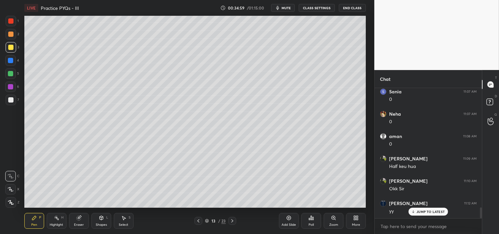
scroll to position [1470, 0]
click at [10, 101] on div at bounding box center [10, 99] width 5 height 5
click at [13, 101] on div at bounding box center [11, 100] width 11 height 11
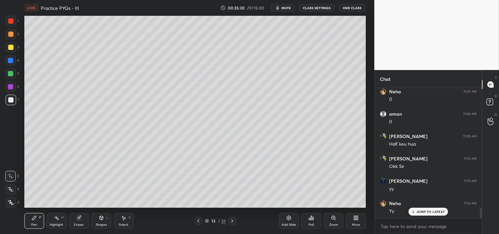
scroll to position [1493, 0]
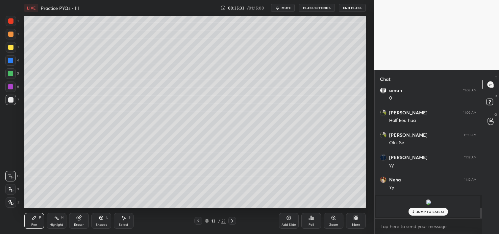
click at [430, 214] on p "JUMP TO LATEST" at bounding box center [431, 212] width 28 height 4
click at [386, 230] on textarea at bounding box center [428, 227] width 97 height 11
type textarea "x"
type textarea "l"
type textarea "x"
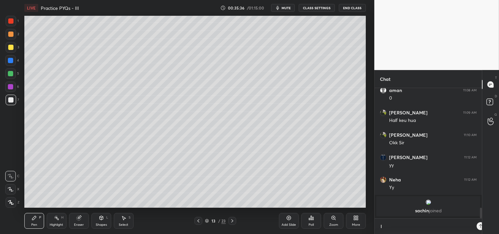
scroll to position [2, 2]
type textarea "li"
type textarea "x"
type textarea "lin"
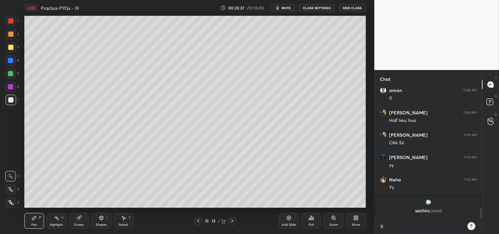
type textarea "x"
type textarea "link"
type textarea "x"
type textarea "linkt"
type textarea "x"
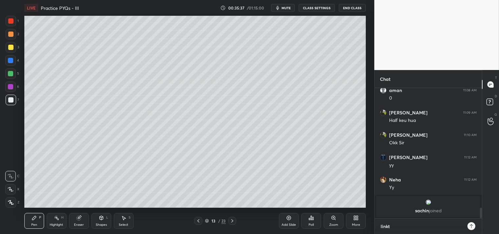
type textarea "linkty"
type textarea "x"
type textarea "linktyr"
type textarea "x"
type textarea "linktyr."
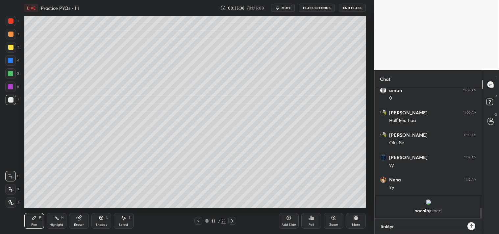
type textarea "x"
type textarea "linktyr.e"
type textarea "x"
type textarea "[DOMAIN_NAME]"
type textarea "x"
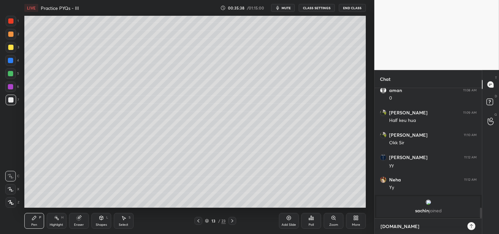
type textarea "[DOMAIN_NAME][URL]"
type textarea "x"
type textarea "[DOMAIN_NAME]"
type textarea "x"
type textarea "linktyr.e"
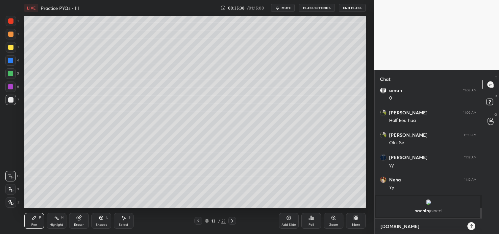
type textarea "x"
type textarea "linktyr."
type textarea "x"
type textarea "linktyr"
type textarea "x"
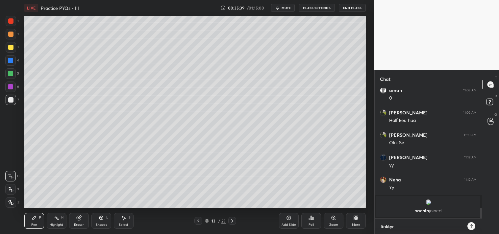
type textarea "linkty"
type textarea "x"
type textarea "linkt"
type textarea "x"
type textarea "link"
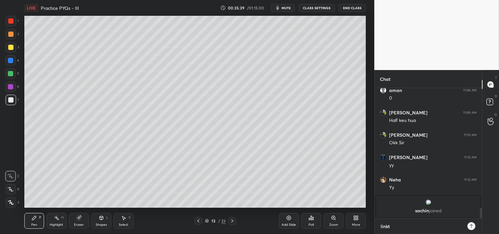
type textarea "x"
type textarea "lin"
type textarea "x"
type textarea "li"
type textarea "x"
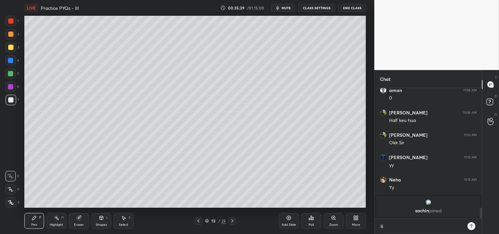
type textarea "l"
type textarea "x"
type textarea "l"
type textarea "x"
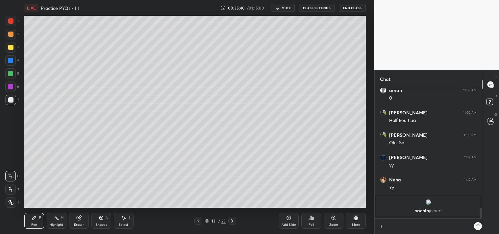
type textarea "li"
type textarea "x"
type textarea "lin"
type textarea "x"
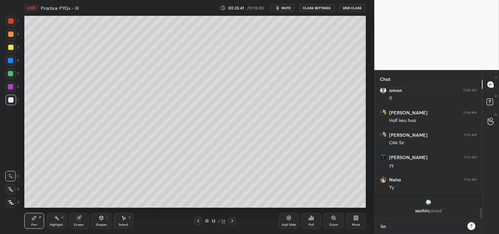
type textarea "link"
type textarea "x"
type textarea "linkt"
type textarea "x"
type textarea "linktr"
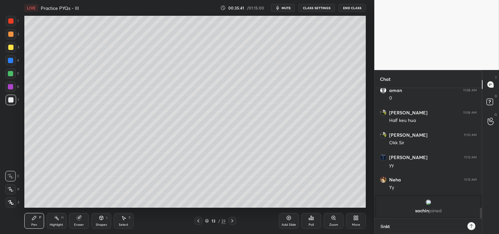
type textarea "x"
type textarea "linktr."
type textarea "x"
type textarea "linktr.e"
type textarea "x"
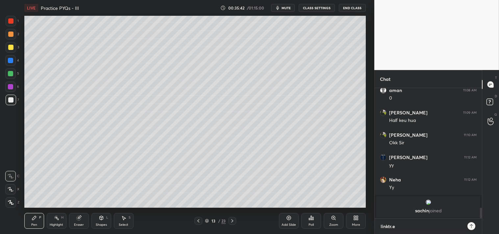
type textarea "[DOMAIN_NAME]"
type textarea "x"
type textarea "[DOMAIN_NAME][URL]"
type textarea "x"
type textarea "[DOMAIN_NAME][URL]"
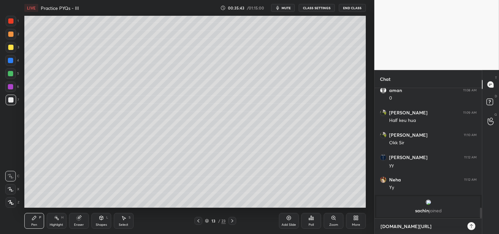
type textarea "x"
type textarea "[DOMAIN_NAME][URL]"
type textarea "x"
type textarea "[DOMAIN_NAME][URL]"
type textarea "x"
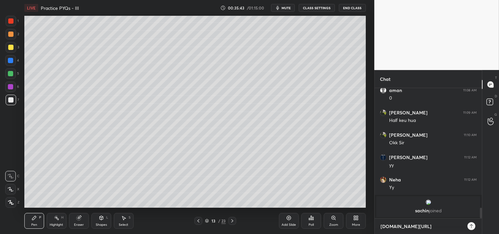
type textarea "[DOMAIN_NAME][URL]"
type textarea "x"
type textarea "[DOMAIN_NAME][URL][PERSON_NAME]"
type textarea "x"
type textarea "[DOMAIN_NAME][URL]"
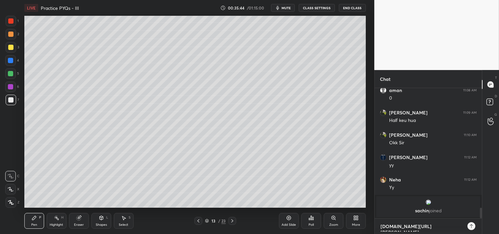
type textarea "x"
type textarea "[DOMAIN_NAME][URL]"
type textarea "x"
type textarea "[DOMAIN_NAME][URL]"
type textarea "x"
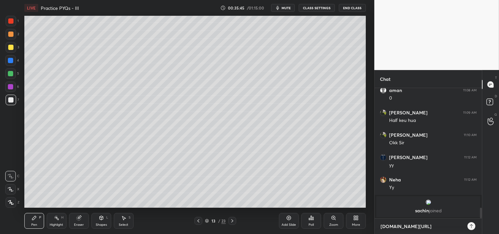
type textarea "[DOMAIN_NAME][URL]"
type textarea "x"
type textarea "[DOMAIN_NAME][URL]"
type textarea "x"
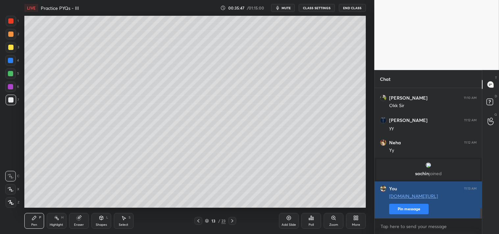
click at [405, 210] on button "Pin message" at bounding box center [408, 209] width 39 height 11
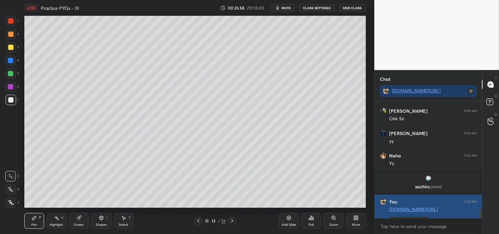
scroll to position [1566, 0]
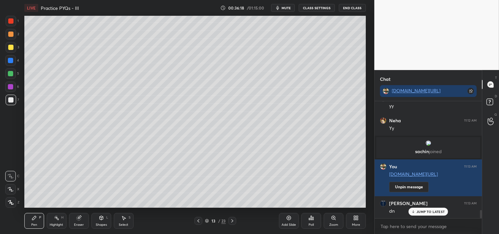
click at [13, 45] on div at bounding box center [11, 47] width 11 height 11
click at [12, 47] on div at bounding box center [10, 47] width 5 height 5
click at [332, 222] on div "Zoom" at bounding box center [334, 221] width 20 height 16
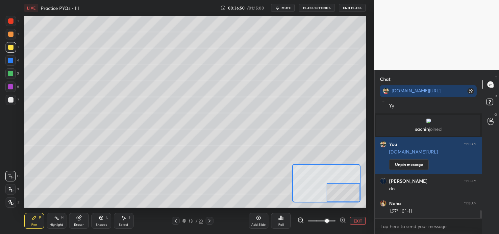
scroll to position [1611, 0]
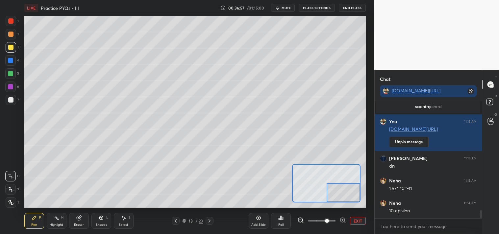
click at [355, 220] on button "EXIT" at bounding box center [358, 221] width 16 height 8
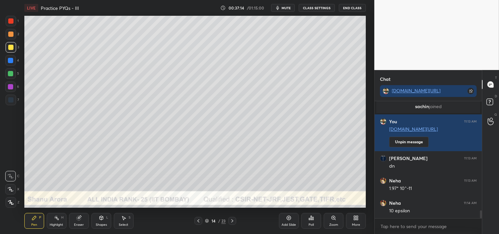
click at [101, 223] on div "Shapes" at bounding box center [101, 224] width 11 height 3
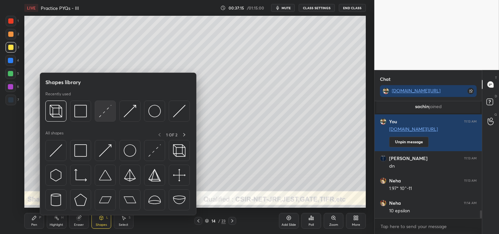
click at [110, 116] on img at bounding box center [105, 111] width 13 height 13
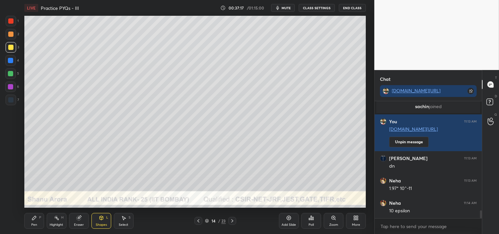
click at [330, 222] on div "Zoom" at bounding box center [334, 221] width 20 height 16
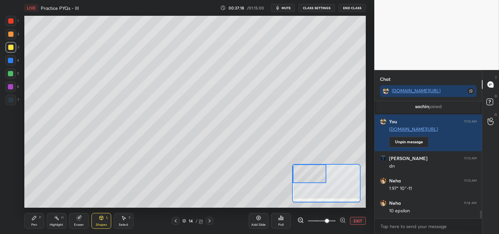
click at [34, 223] on div "Pen P" at bounding box center [34, 221] width 20 height 16
click at [41, 219] on div "Pen P" at bounding box center [34, 221] width 20 height 16
click at [46, 222] on div "Pen P Highlight H Eraser Shapes L Select S" at bounding box center [80, 221] width 112 height 16
click at [57, 222] on div "Highlight H" at bounding box center [57, 221] width 20 height 16
click at [39, 216] on div "P" at bounding box center [40, 217] width 2 height 3
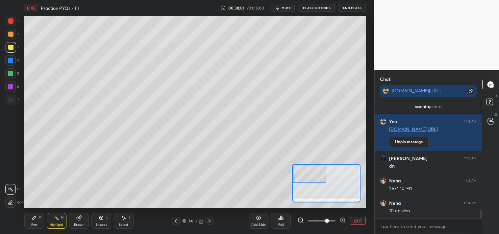
click at [37, 214] on div "Pen P" at bounding box center [34, 221] width 20 height 16
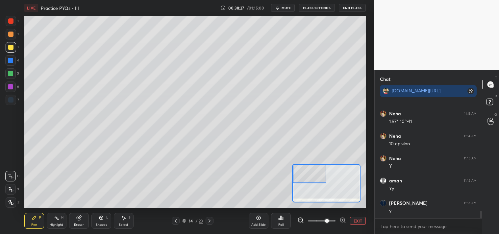
scroll to position [1678, 0]
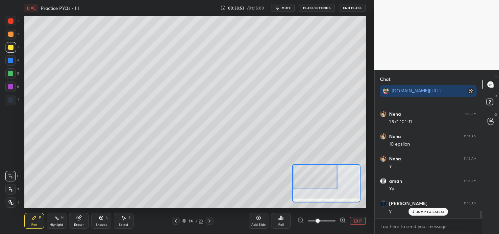
click at [97, 222] on div "Shapes L" at bounding box center [102, 221] width 20 height 16
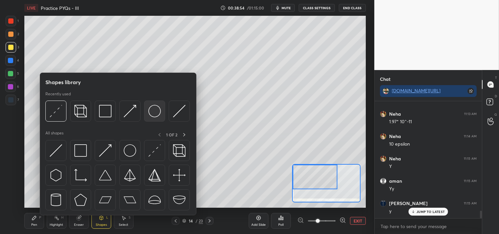
click at [156, 113] on img at bounding box center [154, 111] width 13 height 13
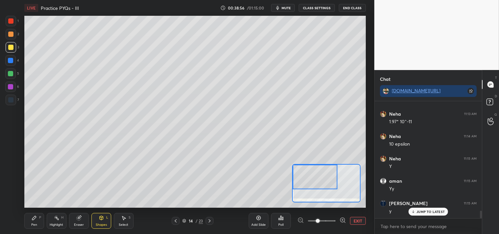
click at [35, 218] on icon at bounding box center [34, 218] width 4 height 4
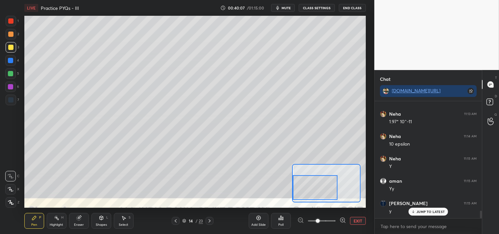
scroll to position [1700, 0]
click at [361, 221] on button "EXIT" at bounding box center [358, 221] width 16 height 8
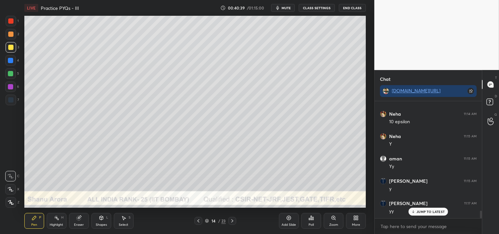
click at [101, 221] on div "Shapes L" at bounding box center [102, 221] width 20 height 16
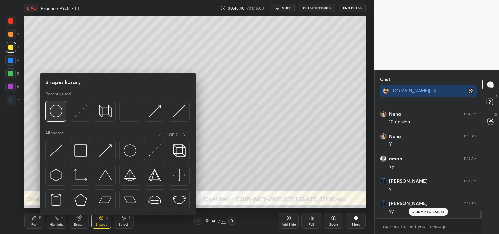
click at [60, 113] on img at bounding box center [56, 111] width 13 height 13
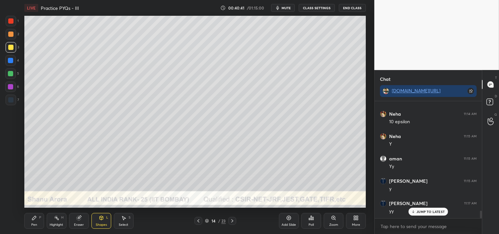
click at [24, 222] on div "Pen P" at bounding box center [34, 221] width 20 height 16
click at [27, 221] on div "Pen P" at bounding box center [34, 221] width 20 height 16
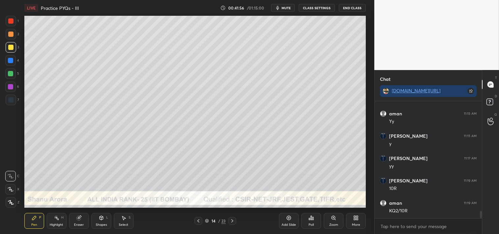
scroll to position [1768, 0]
click at [57, 225] on div "Highlight" at bounding box center [56, 224] width 13 height 3
click at [58, 224] on div "Highlight" at bounding box center [56, 224] width 13 height 3
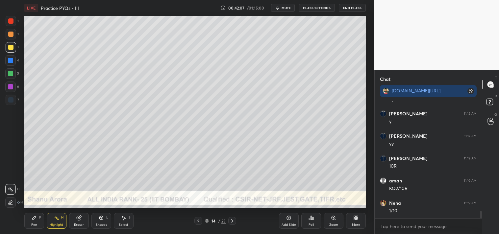
scroll to position [1790, 0]
click at [30, 225] on div "Pen P" at bounding box center [34, 221] width 20 height 16
click at [29, 227] on div "Pen P" at bounding box center [34, 221] width 20 height 16
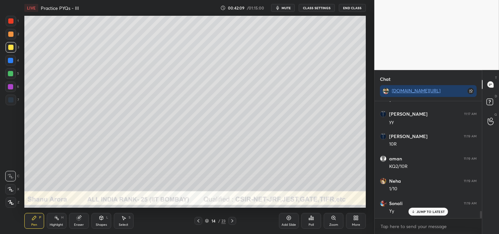
click at [291, 219] on icon at bounding box center [288, 218] width 5 height 5
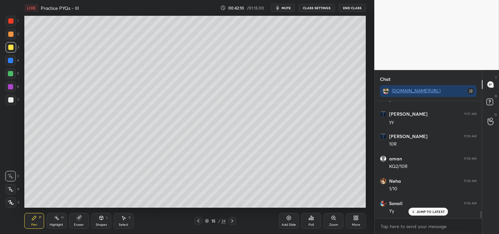
click at [8, 104] on div at bounding box center [11, 100] width 11 height 11
click at [8, 106] on div "7" at bounding box center [12, 101] width 13 height 13
click at [78, 216] on icon at bounding box center [78, 218] width 5 height 5
click at [82, 218] on div "Eraser" at bounding box center [79, 221] width 20 height 16
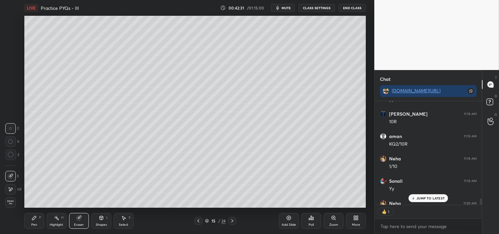
scroll to position [2, 2]
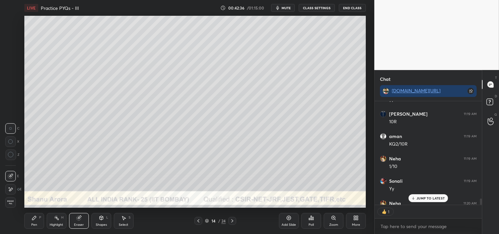
click at [29, 215] on div "Pen P" at bounding box center [34, 221] width 20 height 16
click at [33, 219] on icon at bounding box center [34, 218] width 4 height 4
click at [10, 27] on div "1" at bounding box center [12, 22] width 13 height 13
click at [7, 31] on div at bounding box center [11, 34] width 11 height 11
click at [11, 20] on div at bounding box center [10, 20] width 5 height 5
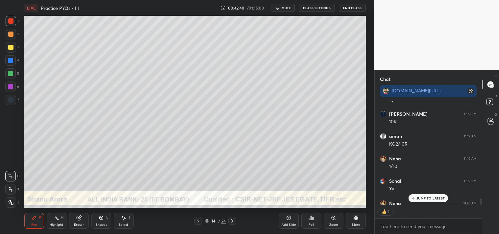
click at [429, 197] on p "JUMP TO LATEST" at bounding box center [431, 199] width 28 height 4
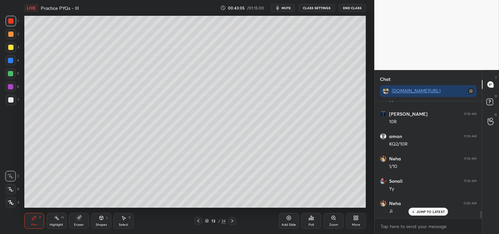
scroll to position [1835, 0]
click at [55, 216] on icon at bounding box center [56, 218] width 5 height 5
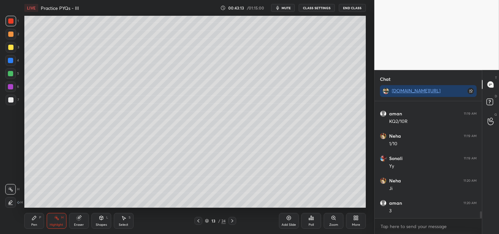
click at [56, 216] on icon at bounding box center [56, 218] width 5 height 5
click at [102, 219] on icon at bounding box center [101, 218] width 4 height 4
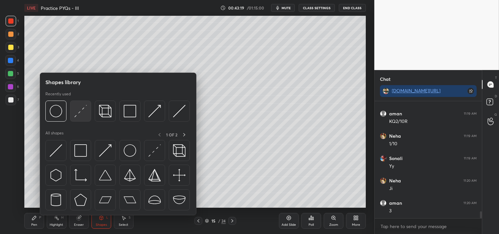
click at [80, 111] on img at bounding box center [80, 111] width 13 height 13
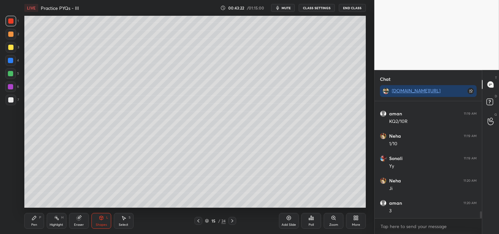
click at [27, 223] on div "Pen P" at bounding box center [34, 221] width 20 height 16
click at [9, 97] on div at bounding box center [10, 99] width 5 height 5
click at [97, 213] on div "Shapes L" at bounding box center [102, 221] width 20 height 16
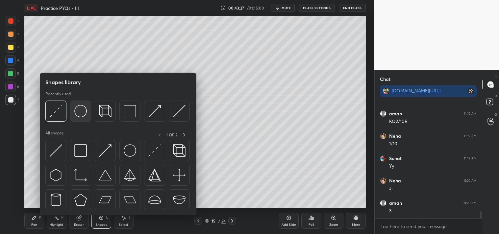
click at [80, 113] on img at bounding box center [80, 111] width 13 height 13
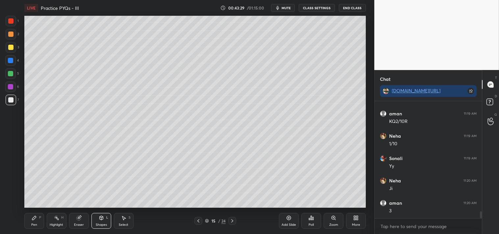
click at [30, 222] on div "Pen P" at bounding box center [34, 221] width 20 height 16
click at [30, 218] on div "Pen P" at bounding box center [34, 221] width 20 height 16
click at [76, 221] on div "Eraser" at bounding box center [79, 221] width 20 height 16
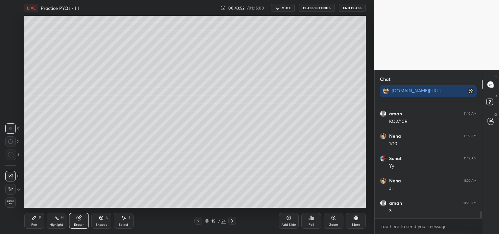
click at [32, 218] on icon at bounding box center [34, 218] width 5 height 5
click at [29, 215] on div "Pen P" at bounding box center [34, 221] width 20 height 16
click at [54, 221] on icon at bounding box center [56, 218] width 5 height 5
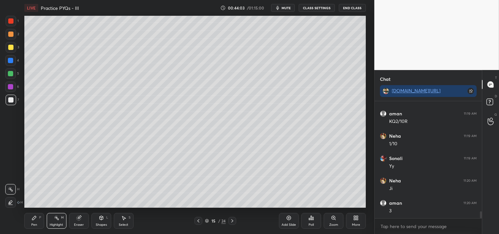
click at [55, 220] on icon at bounding box center [56, 218] width 5 height 5
click at [30, 220] on div "Pen P" at bounding box center [34, 221] width 20 height 16
click at [33, 215] on div "Pen P" at bounding box center [34, 221] width 20 height 16
click at [288, 8] on span "mute" at bounding box center [286, 8] width 9 height 5
click at [288, 7] on span "unmute" at bounding box center [286, 8] width 14 height 5
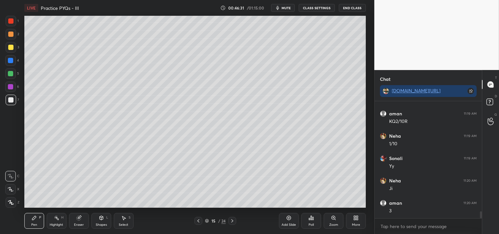
click at [288, 7] on span "mute" at bounding box center [286, 8] width 9 height 5
click at [276, 10] on button "unmute" at bounding box center [283, 8] width 24 height 8
click at [76, 225] on div "Eraser" at bounding box center [79, 224] width 10 height 3
click at [73, 227] on div "Eraser" at bounding box center [79, 221] width 20 height 16
click at [36, 218] on icon at bounding box center [34, 218] width 5 height 5
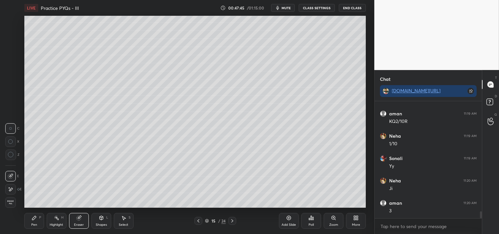
click at [33, 222] on div "Pen P" at bounding box center [34, 221] width 20 height 16
click at [83, 222] on div "Eraser" at bounding box center [79, 221] width 20 height 16
click at [84, 219] on div "Eraser" at bounding box center [79, 221] width 20 height 16
click at [31, 213] on div "Pen P Highlight H Eraser Shapes L Select S 15 / 24 Add Slide Poll Zoom More" at bounding box center [195, 221] width 342 height 26
click at [33, 219] on icon at bounding box center [34, 218] width 4 height 4
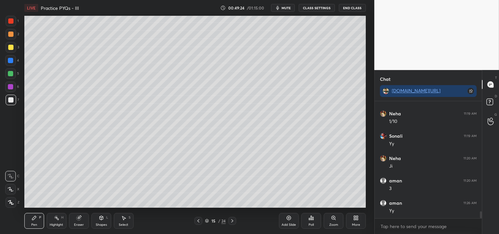
scroll to position [1879, 0]
click at [333, 221] on div "Zoom" at bounding box center [334, 221] width 20 height 16
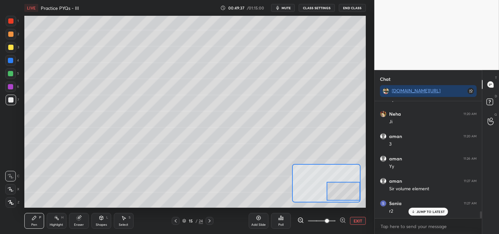
click at [76, 225] on div "Eraser" at bounding box center [79, 224] width 10 height 3
click at [8, 157] on icon at bounding box center [11, 155] width 6 height 6
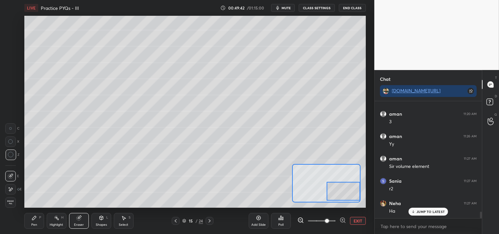
click at [32, 223] on div "Pen P" at bounding box center [34, 221] width 20 height 16
click at [26, 223] on div "Pen P" at bounding box center [34, 221] width 20 height 16
click at [78, 223] on div "Eraser" at bounding box center [79, 224] width 10 height 3
click at [39, 222] on div "Pen P" at bounding box center [34, 221] width 20 height 16
click at [38, 224] on div "Pen P" at bounding box center [34, 221] width 20 height 16
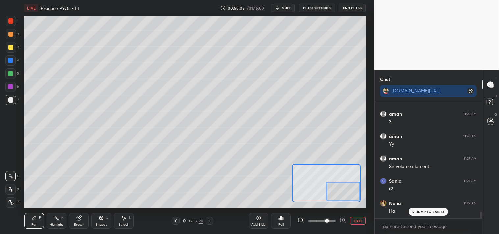
click at [79, 219] on icon at bounding box center [78, 218] width 4 height 4
click at [36, 222] on div "Pen P" at bounding box center [34, 221] width 20 height 16
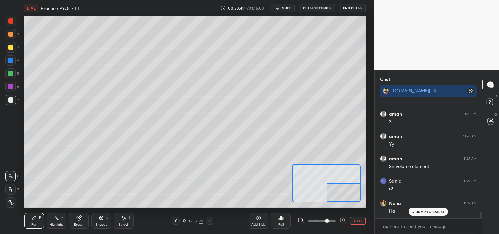
click at [79, 219] on icon at bounding box center [78, 218] width 4 height 4
click at [33, 224] on div "Pen" at bounding box center [34, 224] width 6 height 3
click at [359, 221] on button "EXIT" at bounding box center [358, 221] width 16 height 8
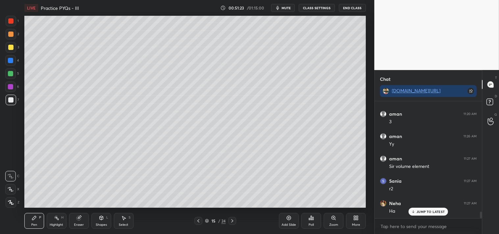
click at [335, 216] on icon at bounding box center [333, 218] width 5 height 5
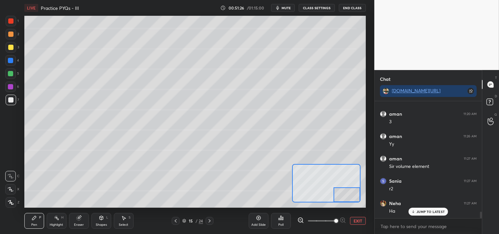
click at [362, 222] on button "EXIT" at bounding box center [358, 221] width 16 height 8
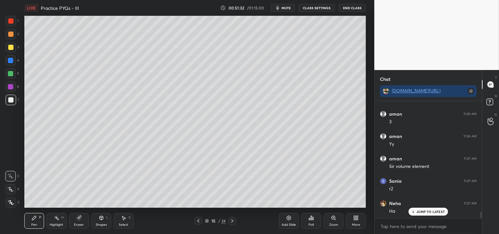
click at [330, 205] on div "Add Slide Poll Zoom More" at bounding box center [322, 221] width 87 height 37
click at [334, 203] on div "Add Slide Poll Zoom More" at bounding box center [322, 221] width 87 height 37
click at [330, 205] on div "Add Slide Poll Zoom More" at bounding box center [322, 221] width 87 height 37
click at [284, 217] on div "Add Slide" at bounding box center [289, 221] width 20 height 16
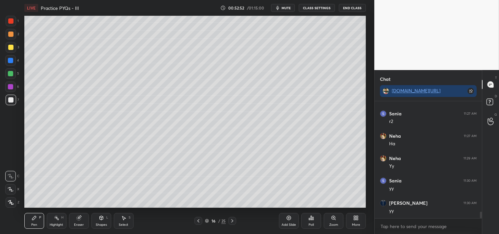
click at [14, 37] on div at bounding box center [11, 34] width 11 height 11
click at [13, 39] on div at bounding box center [11, 34] width 11 height 11
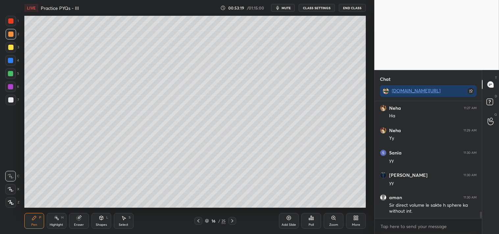
click at [55, 221] on icon at bounding box center [56, 218] width 5 height 5
click at [55, 226] on div "Highlight" at bounding box center [56, 224] width 13 height 3
click at [31, 224] on div "Pen" at bounding box center [34, 224] width 6 height 3
click at [32, 225] on div "Pen" at bounding box center [34, 224] width 6 height 3
click at [51, 226] on div "Highlight" at bounding box center [56, 224] width 13 height 3
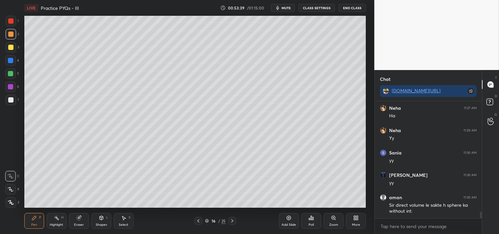
click at [52, 224] on div "Highlight" at bounding box center [56, 224] width 13 height 3
click at [354, 223] on div "More" at bounding box center [356, 224] width 8 height 3
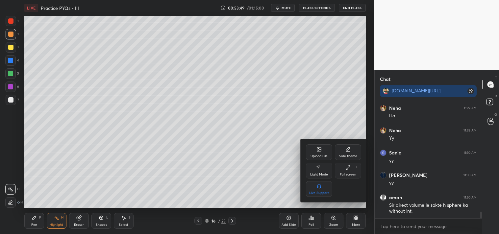
click at [313, 151] on div "Upload File" at bounding box center [319, 152] width 26 height 16
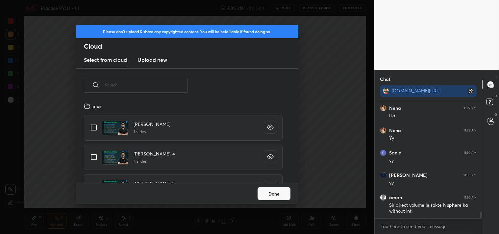
scroll to position [81, 211]
click at [144, 60] on h3 "Upload new" at bounding box center [153, 60] width 30 height 8
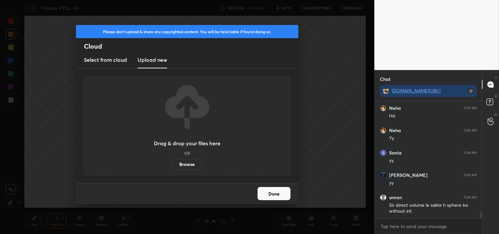
scroll to position [2042, 0]
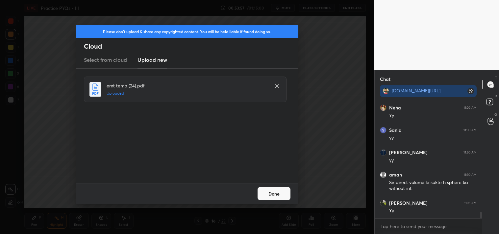
click at [277, 192] on button "Done" at bounding box center [274, 193] width 33 height 13
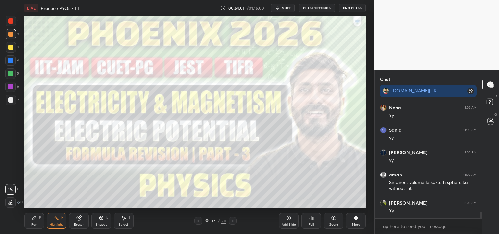
click at [9, 60] on div at bounding box center [10, 60] width 5 height 5
click at [8, 62] on div at bounding box center [10, 60] width 5 height 5
click at [32, 219] on icon at bounding box center [34, 218] width 5 height 5
click at [35, 220] on icon at bounding box center [34, 218] width 5 height 5
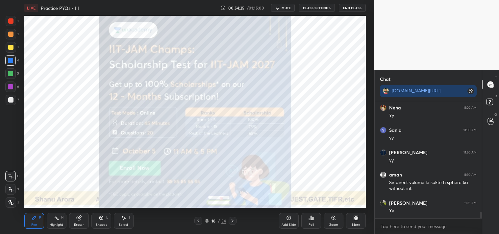
click at [10, 45] on div at bounding box center [10, 47] width 5 height 5
click at [11, 52] on div at bounding box center [11, 47] width 11 height 11
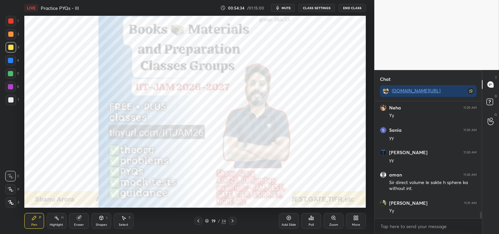
click at [10, 21] on div at bounding box center [10, 20] width 5 height 5
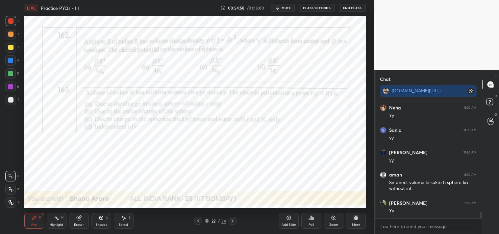
click at [287, 7] on span "mute" at bounding box center [286, 8] width 9 height 5
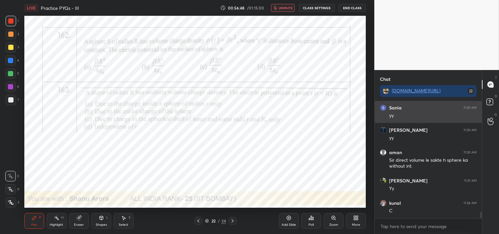
scroll to position [2087, 0]
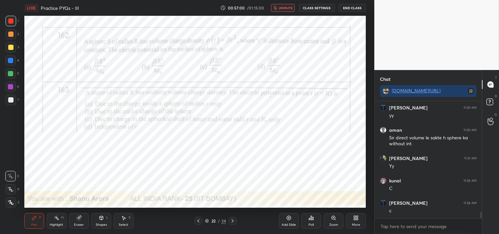
click at [282, 8] on span "unmute" at bounding box center [286, 8] width 14 height 5
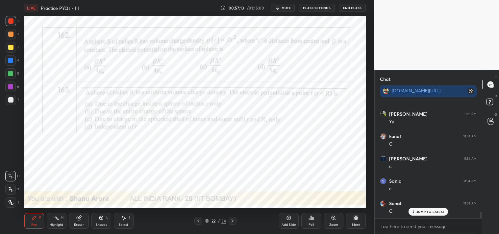
scroll to position [2154, 0]
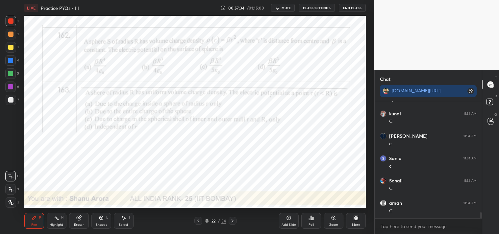
click at [292, 218] on div "Add Slide" at bounding box center [289, 221] width 20 height 16
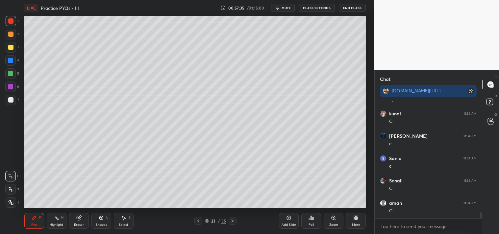
click at [9, 48] on div at bounding box center [10, 47] width 5 height 5
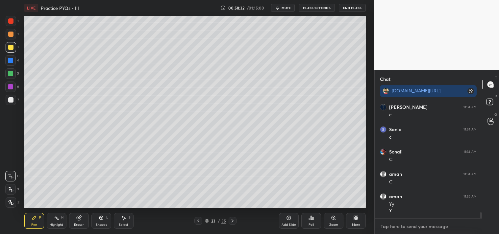
type textarea "x"
type textarea "l"
type textarea "x"
type textarea "li"
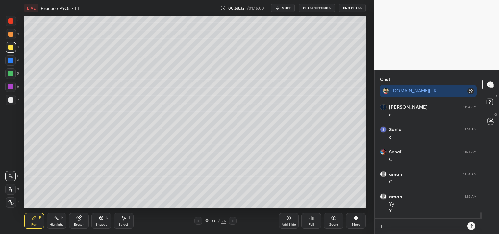
type textarea "x"
type textarea "lin"
type textarea "x"
type textarea "link"
type textarea "x"
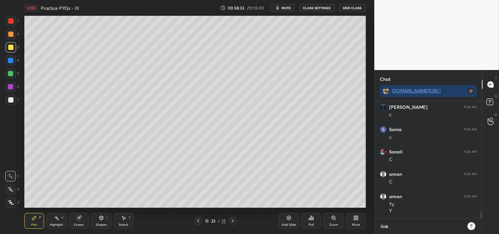
type textarea "link"
click at [83, 214] on div "Eraser" at bounding box center [79, 221] width 20 height 16
click at [75, 225] on div "Eraser" at bounding box center [79, 224] width 10 height 3
click at [78, 223] on div "Eraser" at bounding box center [79, 224] width 10 height 3
click at [30, 227] on div "Pen P" at bounding box center [34, 221] width 20 height 16
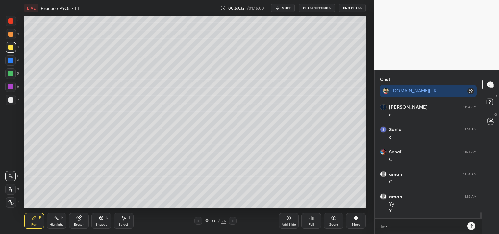
click at [74, 220] on div "Eraser" at bounding box center [79, 221] width 20 height 16
click at [31, 225] on div "Pen P" at bounding box center [34, 221] width 20 height 16
click at [34, 222] on div "Pen P" at bounding box center [34, 221] width 20 height 16
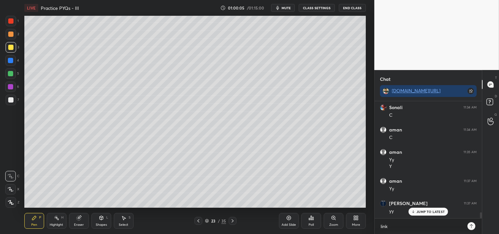
click at [8, 103] on div at bounding box center [11, 100] width 11 height 11
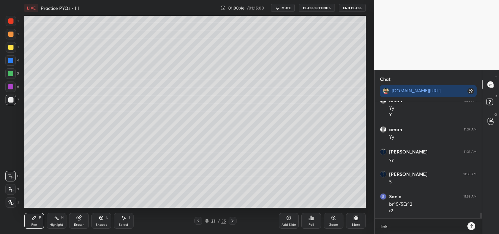
scroll to position [2301, 0]
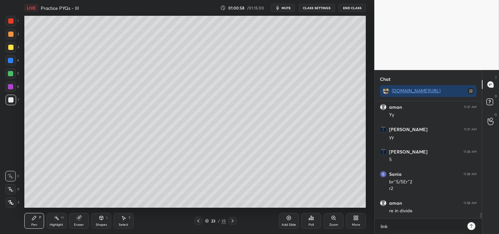
click at [47, 219] on div "Highlight H" at bounding box center [57, 221] width 20 height 16
click at [49, 223] on div "Highlight H" at bounding box center [57, 221] width 20 height 16
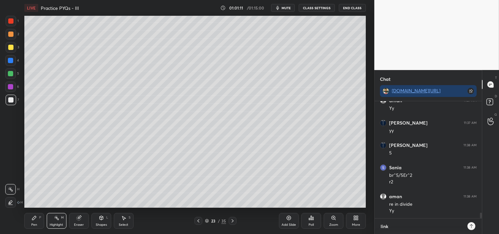
click at [407, 226] on textarea "link" at bounding box center [422, 227] width 84 height 11
type textarea "x"
type textarea "lin"
type textarea "x"
type textarea "li"
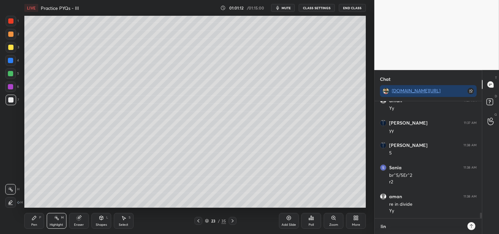
type textarea "x"
type textarea "l"
type textarea "x"
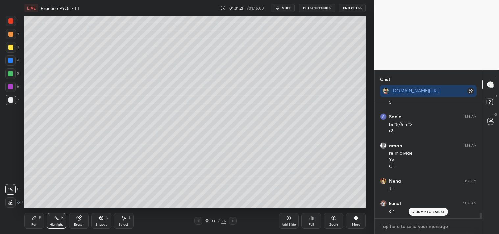
scroll to position [2381, 0]
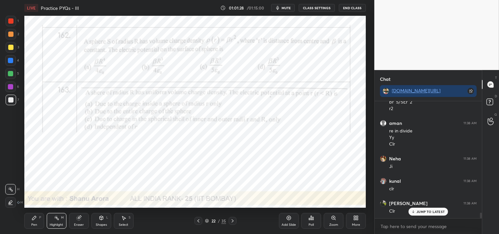
click at [8, 20] on div at bounding box center [10, 20] width 5 height 5
click at [8, 24] on div at bounding box center [11, 21] width 11 height 11
click at [26, 224] on div "Pen P" at bounding box center [34, 221] width 20 height 16
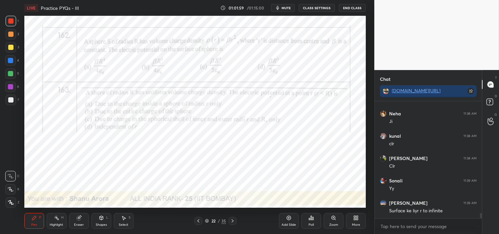
scroll to position [2433, 0]
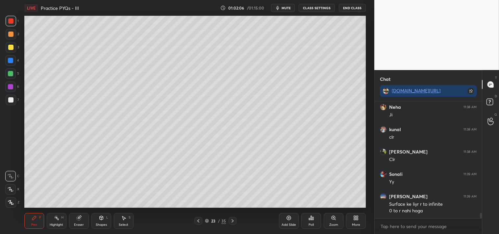
click at [290, 222] on div "Add Slide" at bounding box center [289, 221] width 20 height 16
click at [9, 101] on div at bounding box center [10, 99] width 5 height 5
click at [9, 100] on div at bounding box center [10, 99] width 5 height 5
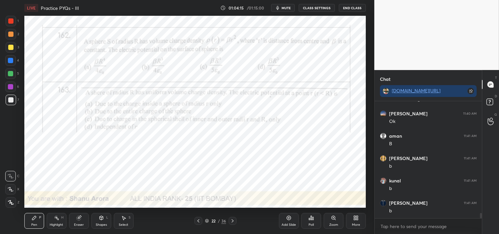
scroll to position [2567, 0]
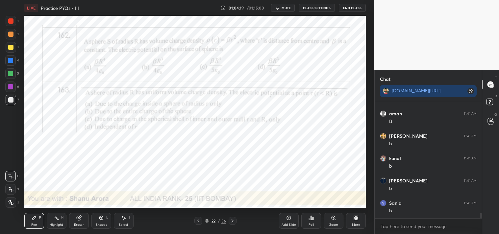
click at [11, 19] on div at bounding box center [10, 20] width 5 height 5
click at [12, 26] on div at bounding box center [11, 21] width 11 height 11
click at [8, 60] on div at bounding box center [10, 60] width 5 height 5
click at [8, 65] on div at bounding box center [10, 60] width 11 height 11
click at [334, 220] on icon at bounding box center [334, 218] width 4 height 4
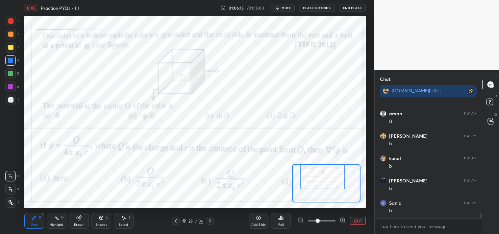
scroll to position [2589, 0]
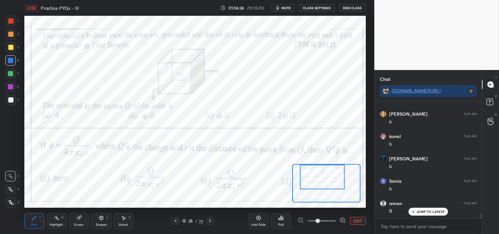
click at [368, 81] on div "Setting up your live class Poll for secs No correct answer Start poll" at bounding box center [195, 112] width 348 height 192
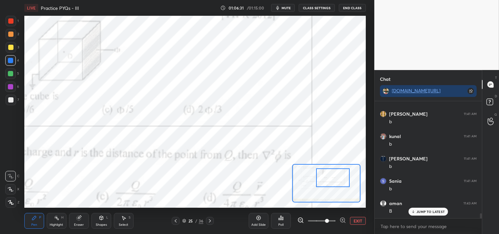
click at [50, 217] on div "Highlight H" at bounding box center [57, 221] width 20 height 16
click at [39, 225] on div "Pen P" at bounding box center [34, 221] width 20 height 16
click at [38, 225] on div "Pen P" at bounding box center [34, 221] width 20 height 16
click at [41, 224] on div "Pen P" at bounding box center [34, 221] width 20 height 16
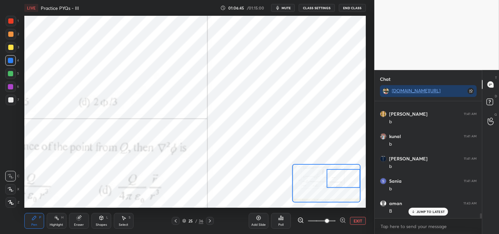
click at [350, 219] on div "EXIT" at bounding box center [332, 221] width 68 height 8
click at [353, 221] on button "EXIT" at bounding box center [358, 221] width 16 height 8
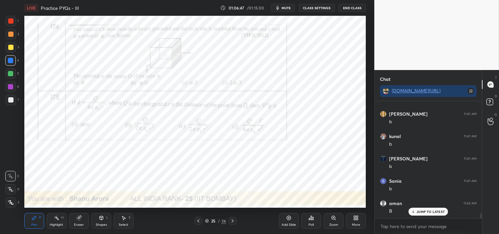
click at [50, 224] on div "Highlight" at bounding box center [56, 224] width 13 height 3
click at [34, 219] on icon at bounding box center [34, 218] width 4 height 4
click at [331, 216] on icon at bounding box center [333, 218] width 5 height 5
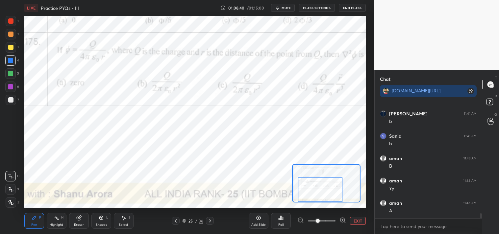
scroll to position [2657, 0]
click at [357, 218] on button "EXIT" at bounding box center [358, 221] width 16 height 8
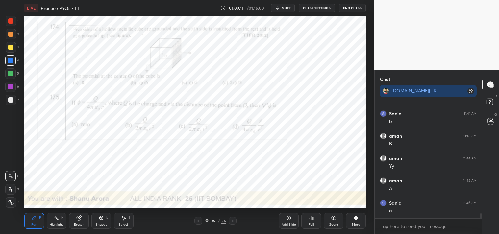
scroll to position [2679, 0]
click at [343, 219] on div "Zoom" at bounding box center [334, 221] width 20 height 16
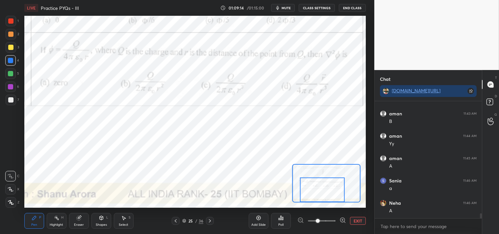
click at [4, 20] on div "1 2 3 4 5 6 7 C X Z C X Z E E Erase all H H" at bounding box center [10, 112] width 21 height 192
click at [8, 22] on div at bounding box center [10, 20] width 5 height 5
click at [9, 22] on div at bounding box center [10, 20] width 5 height 5
click at [357, 220] on button "EXIT" at bounding box center [358, 221] width 16 height 8
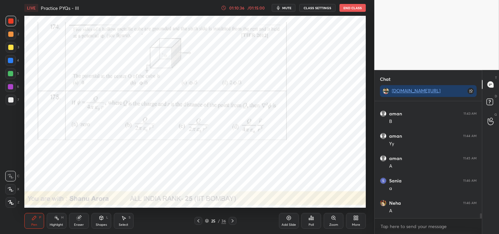
click at [54, 220] on icon at bounding box center [56, 218] width 5 height 5
click at [56, 221] on icon at bounding box center [56, 218] width 5 height 5
click at [310, 224] on div "Poll" at bounding box center [311, 224] width 5 height 3
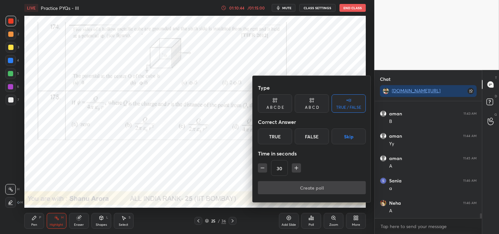
click at [268, 133] on div "True" at bounding box center [275, 137] width 34 height 16
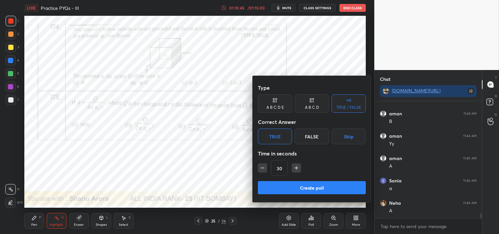
click at [280, 189] on button "Create poll" at bounding box center [312, 187] width 108 height 13
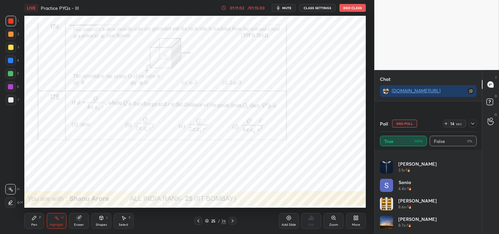
scroll to position [2736, 0]
click at [403, 124] on button "End Poll" at bounding box center [404, 124] width 25 height 8
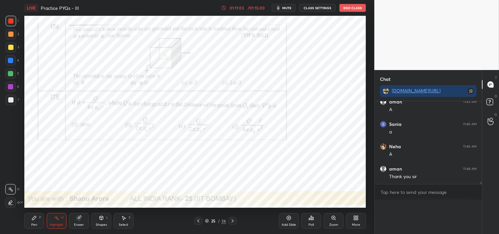
scroll to position [0, 0]
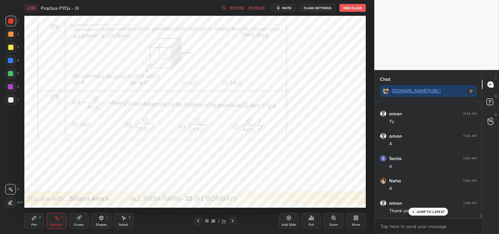
click at [36, 216] on icon at bounding box center [34, 218] width 5 height 5
click at [36, 218] on icon at bounding box center [34, 218] width 4 height 4
click at [427, 210] on p "JUMP TO LATEST" at bounding box center [431, 212] width 28 height 4
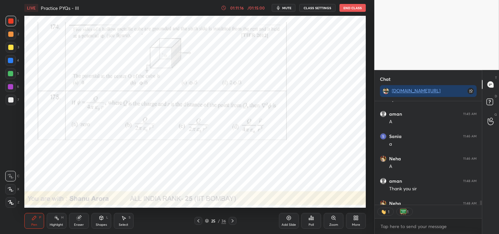
click at [280, 5] on icon "button" at bounding box center [278, 7] width 5 height 5
click at [321, 7] on button "CLASS SETTINGS" at bounding box center [318, 8] width 36 height 8
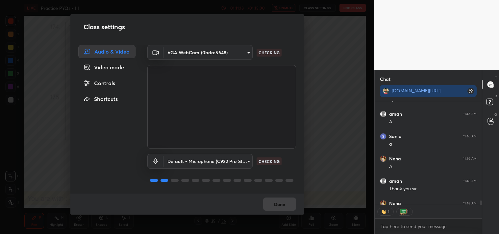
click at [205, 51] on body "1 2 3 4 5 6 7 C X Z C X Z E E Erase all H H LIVE Practice PYQs - III 01:11:18 /…" at bounding box center [249, 117] width 499 height 234
type textarea "x"
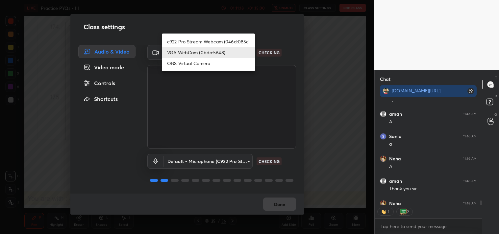
click at [162, 65] on li "OBS Virtual Camera" at bounding box center [208, 63] width 93 height 11
type input "64645b19d528b3ac785889237b1a364f3b7ccd5da23f372116afb1703458f4fd"
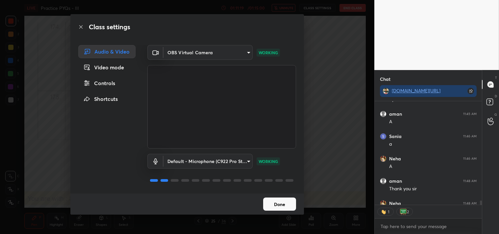
click at [283, 204] on button "Done" at bounding box center [279, 204] width 33 height 13
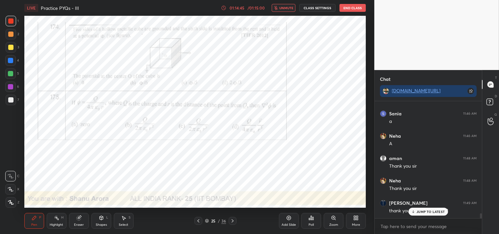
click at [430, 214] on p "JUMP TO LATEST" at bounding box center [431, 212] width 28 height 4
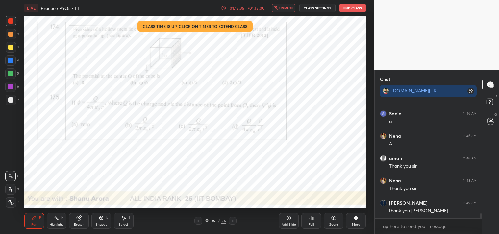
click at [352, 7] on button "End Class" at bounding box center [353, 8] width 26 height 8
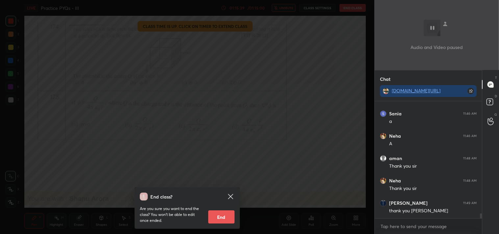
click at [219, 220] on button "End" at bounding box center [221, 217] width 26 height 13
type textarea "x"
